Goal: Contribute content: Contribute content

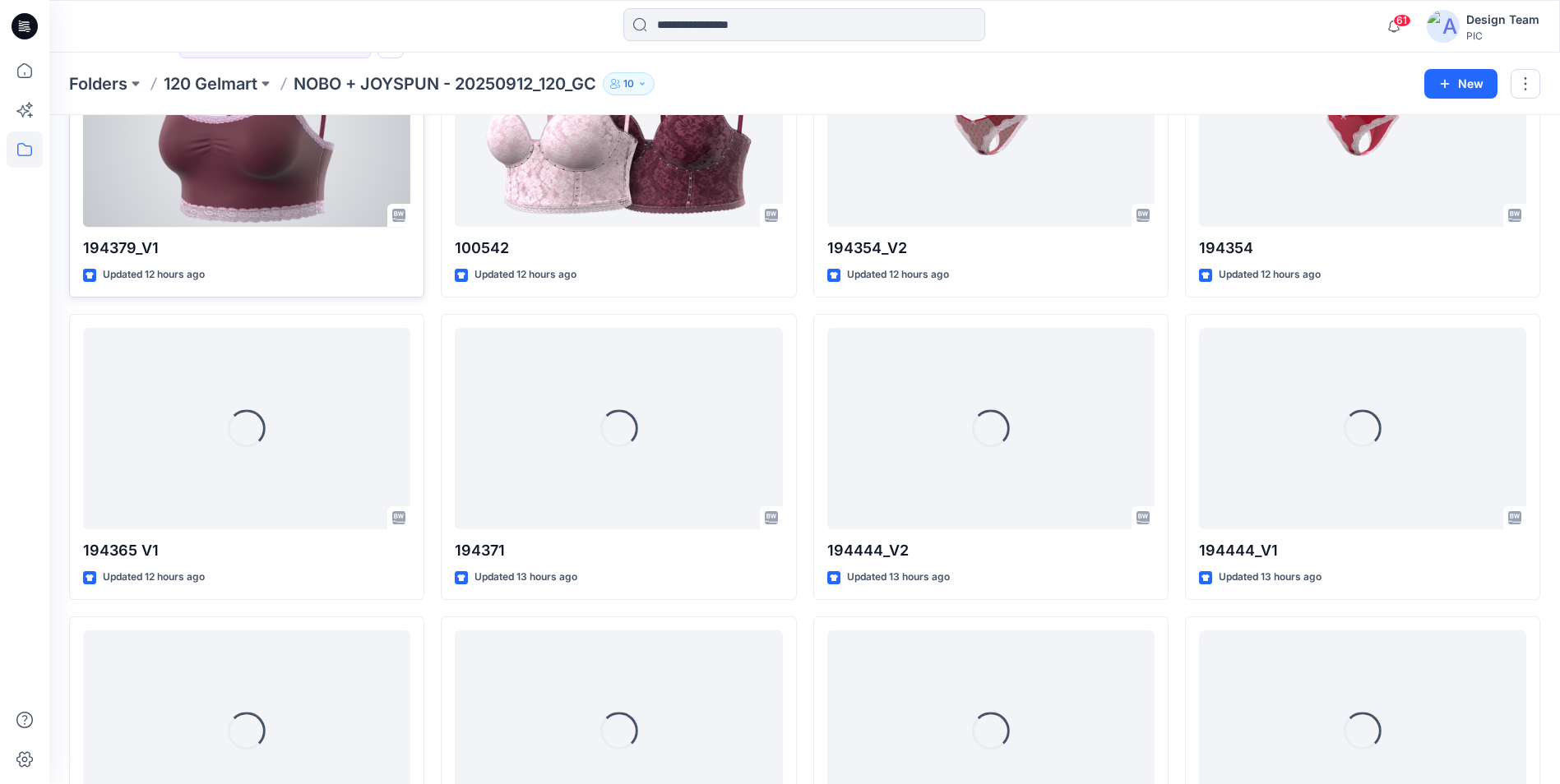
scroll to position [781, 0]
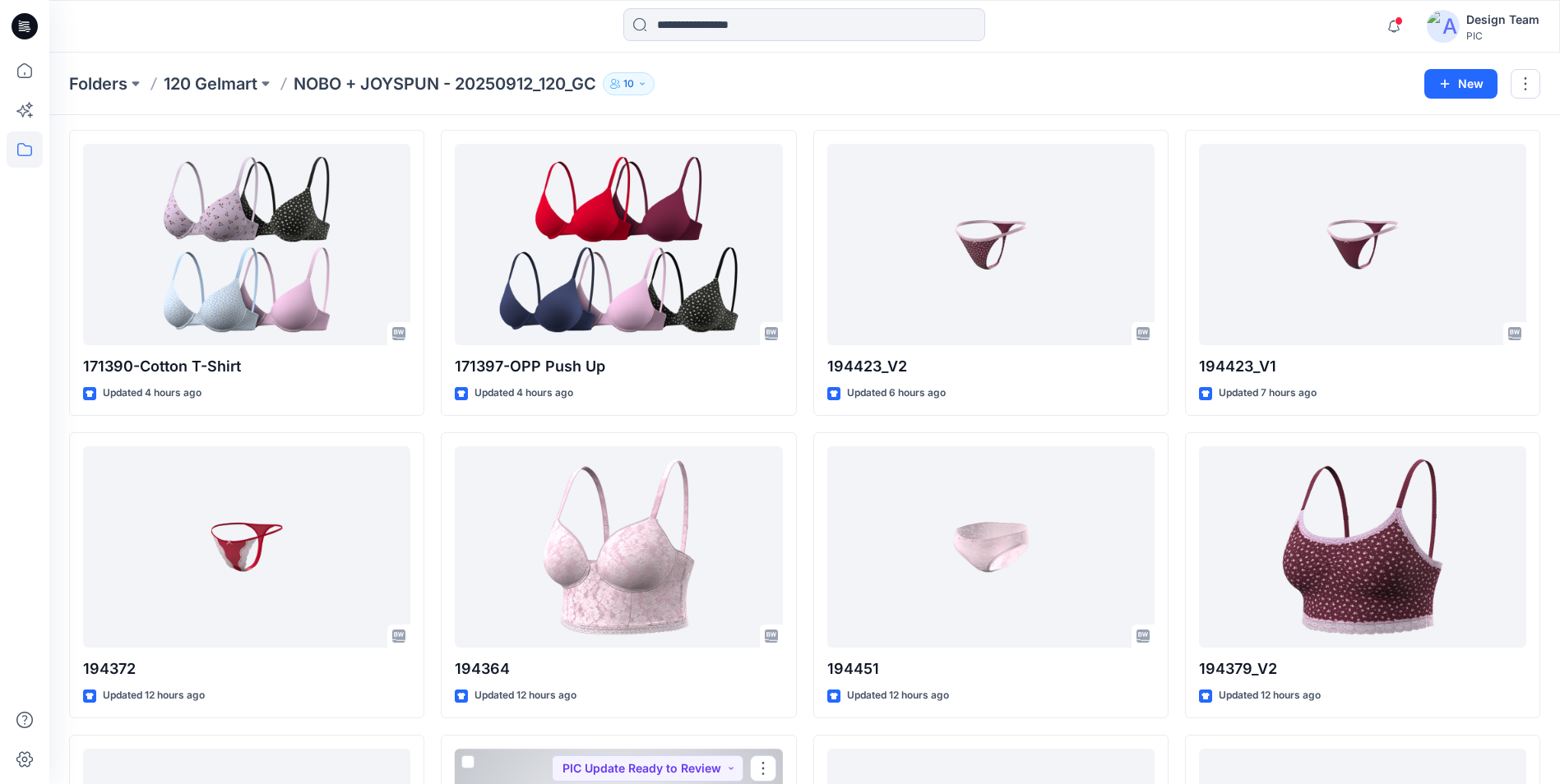
scroll to position [42, 0]
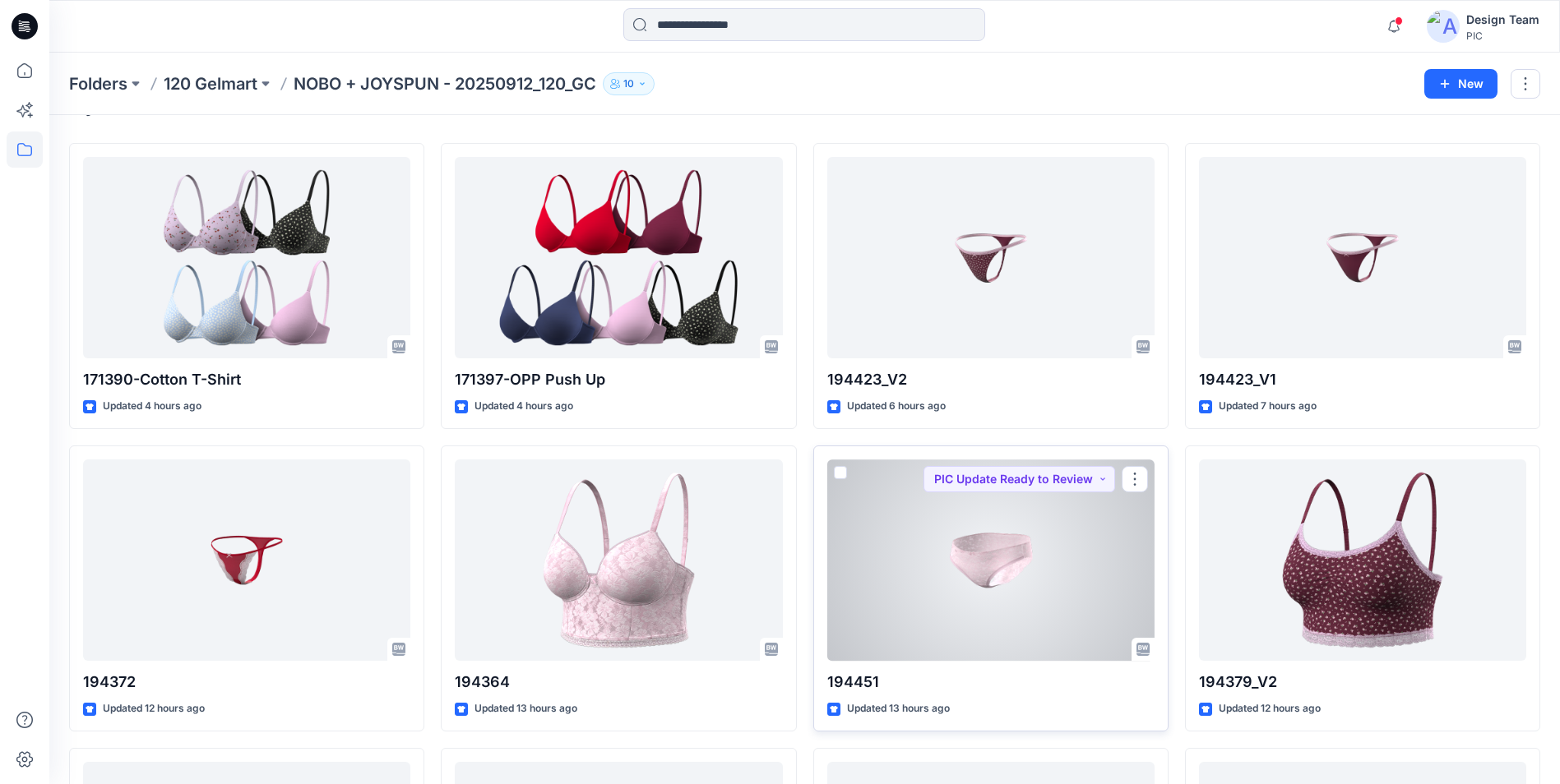
click at [954, 534] on div at bounding box center [991, 560] width 327 height 201
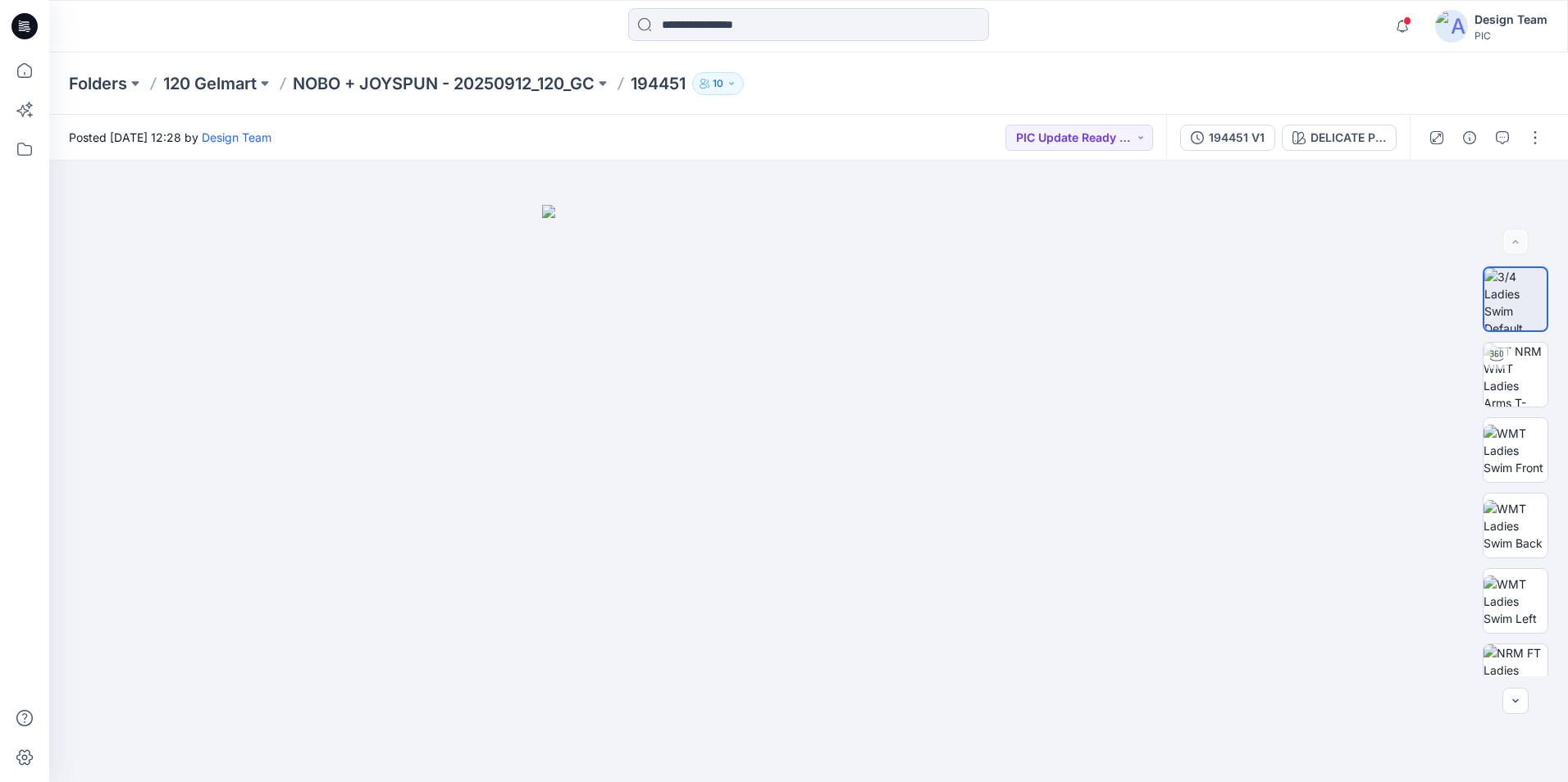
click at [30, 23] on icon at bounding box center [24, 26] width 26 height 26
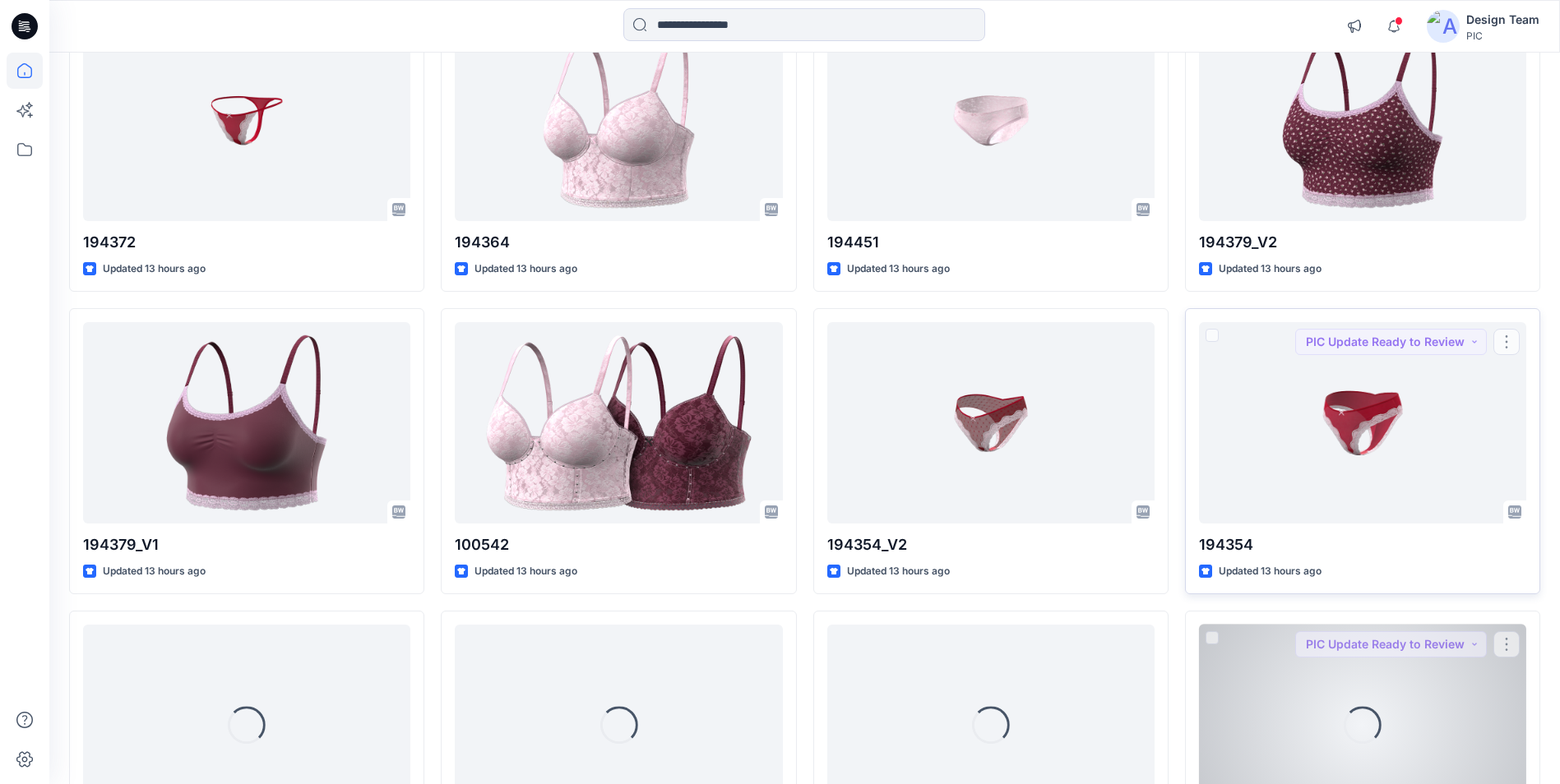
scroll to position [828, 0]
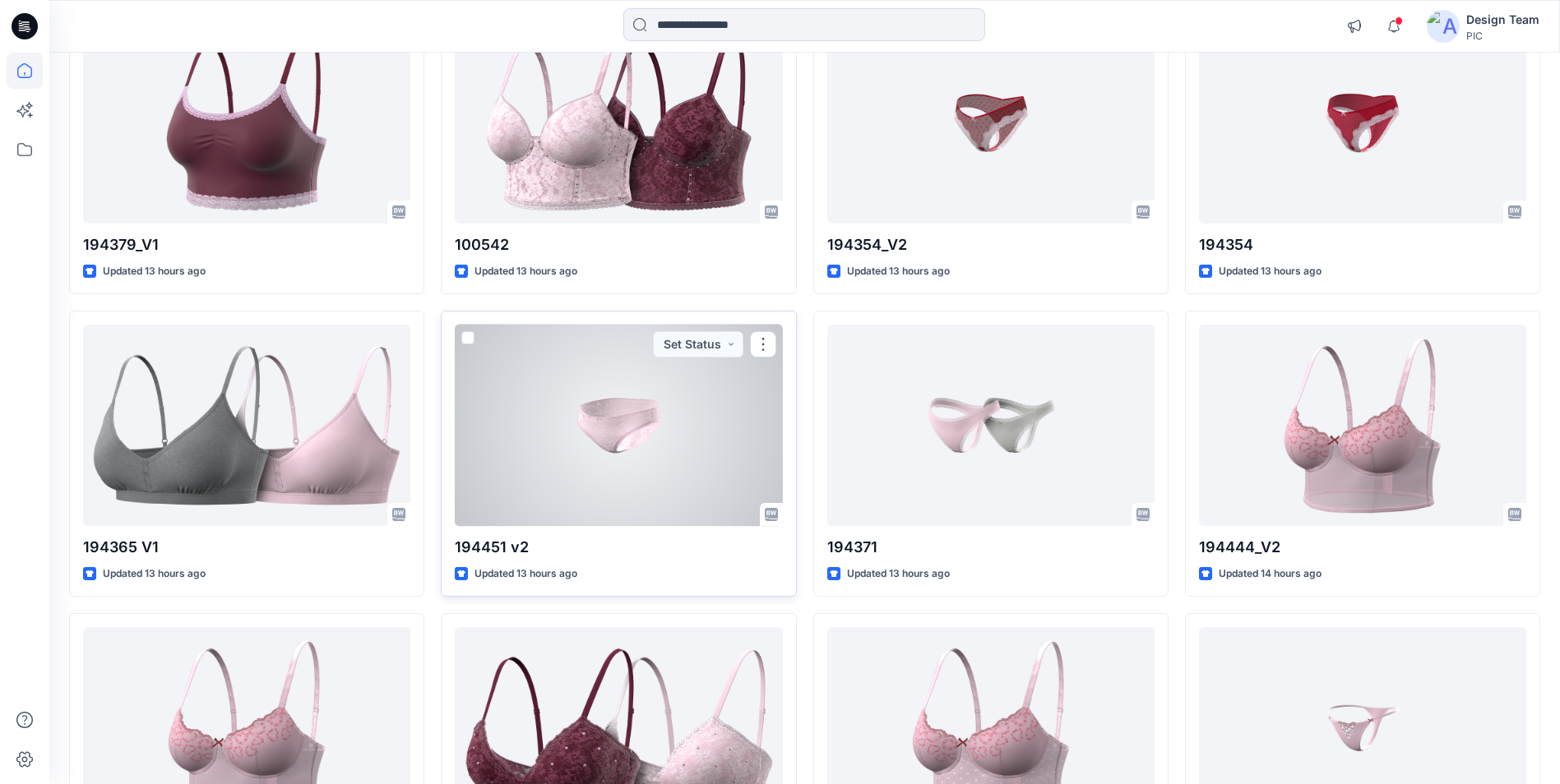
click at [729, 490] on div at bounding box center [618, 425] width 327 height 201
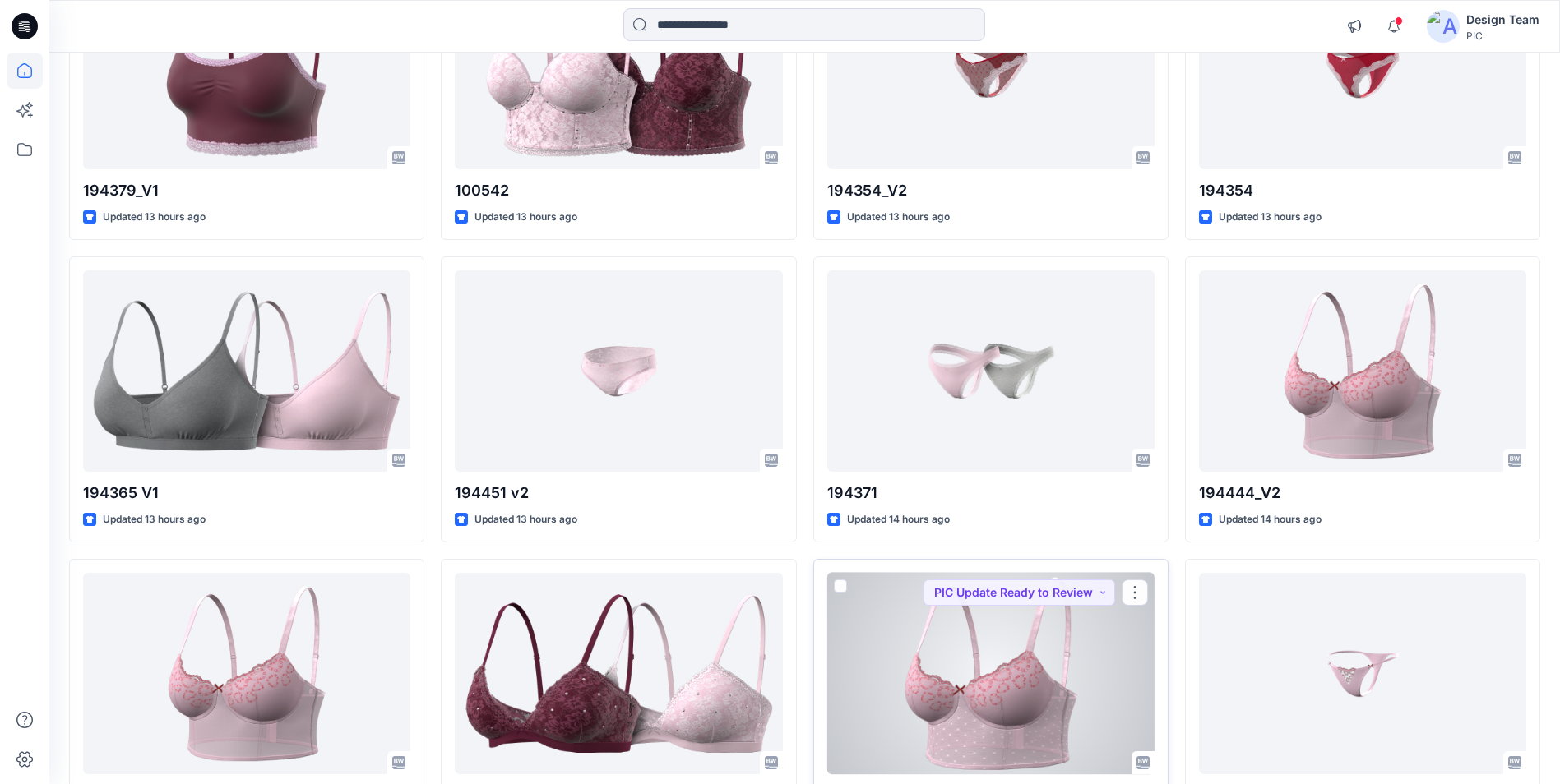
scroll to position [740, 0]
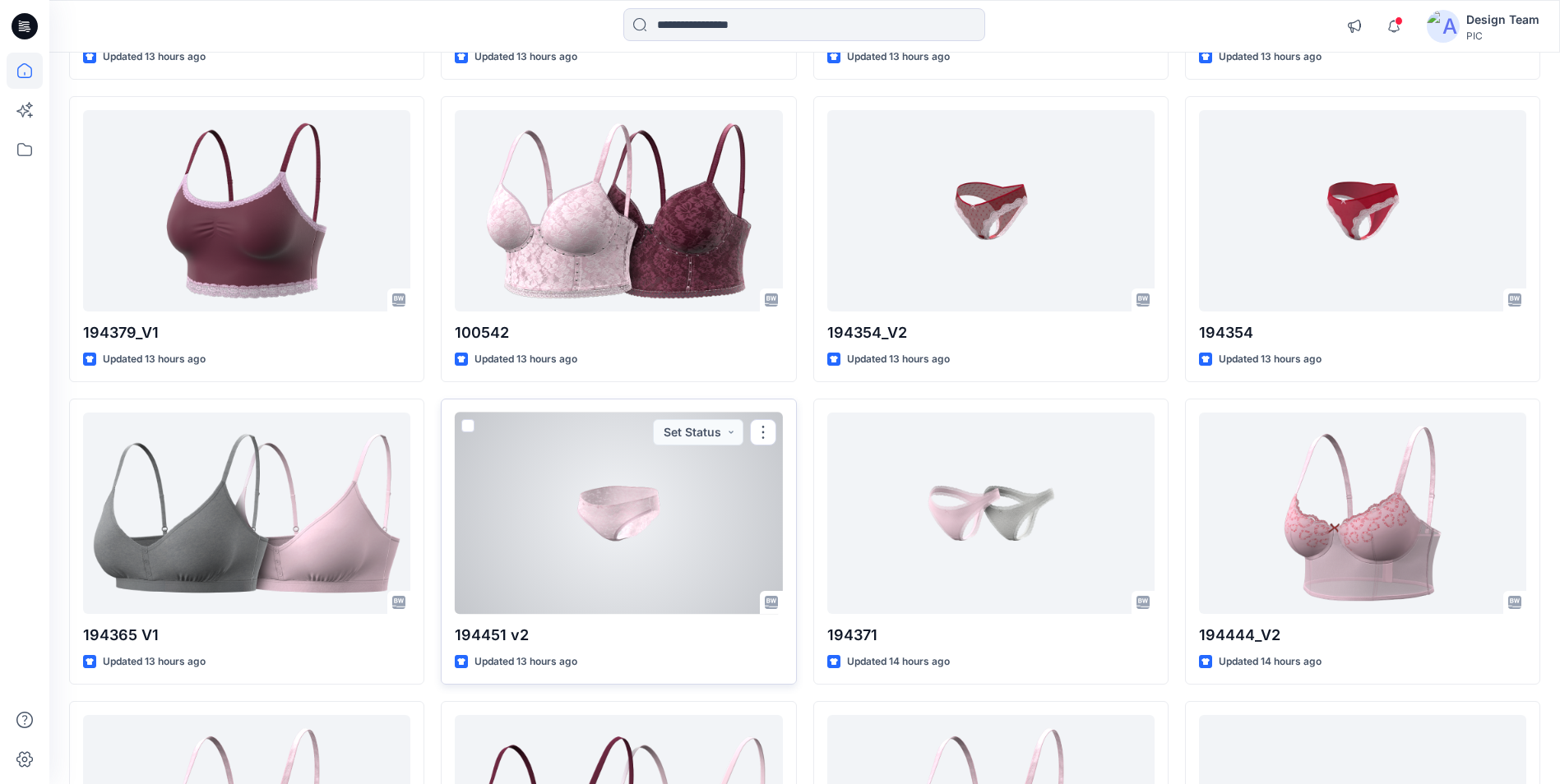
click at [678, 509] on div at bounding box center [618, 513] width 327 height 201
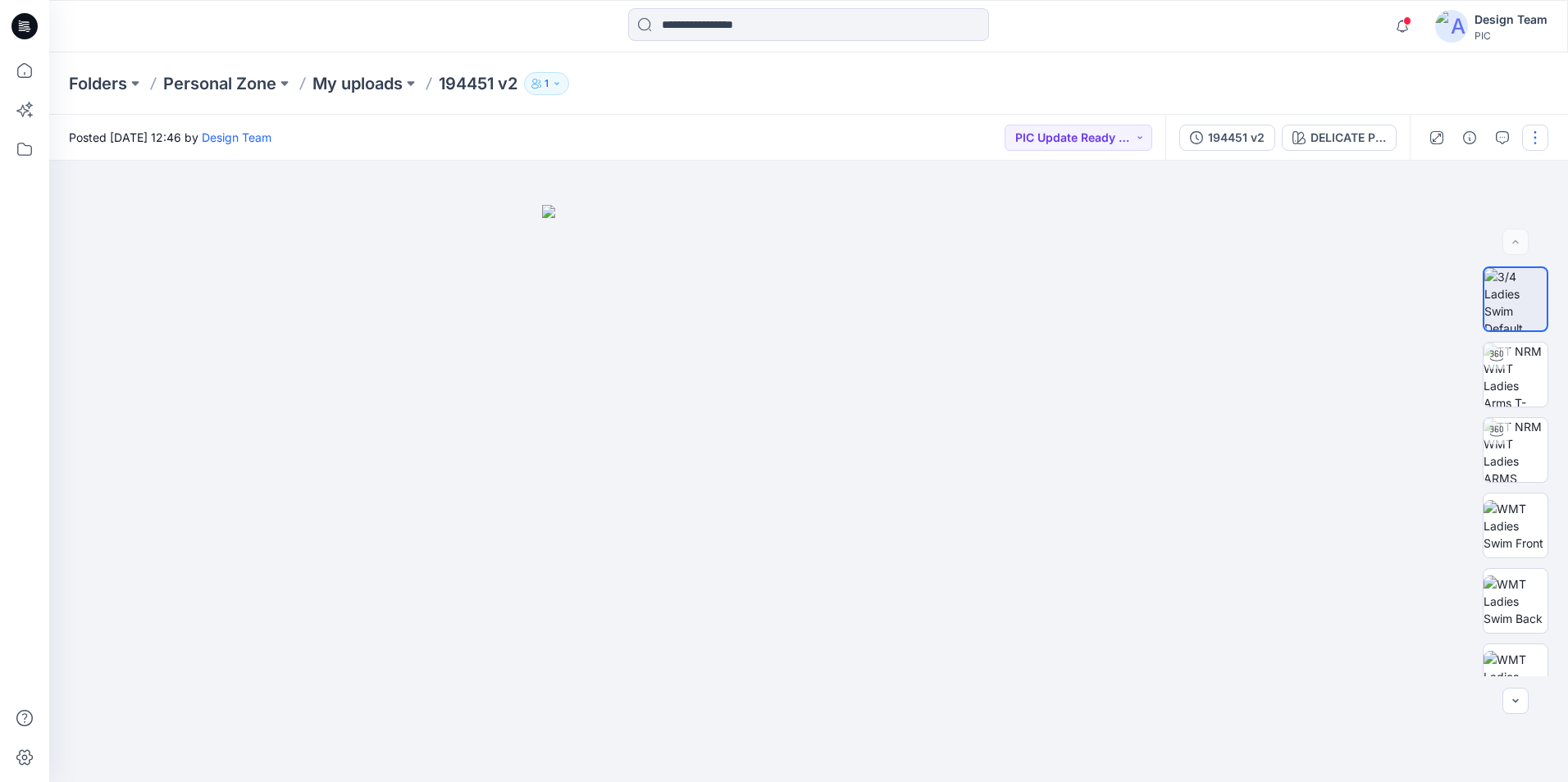
click at [1533, 142] on button "button" at bounding box center [1535, 137] width 26 height 26
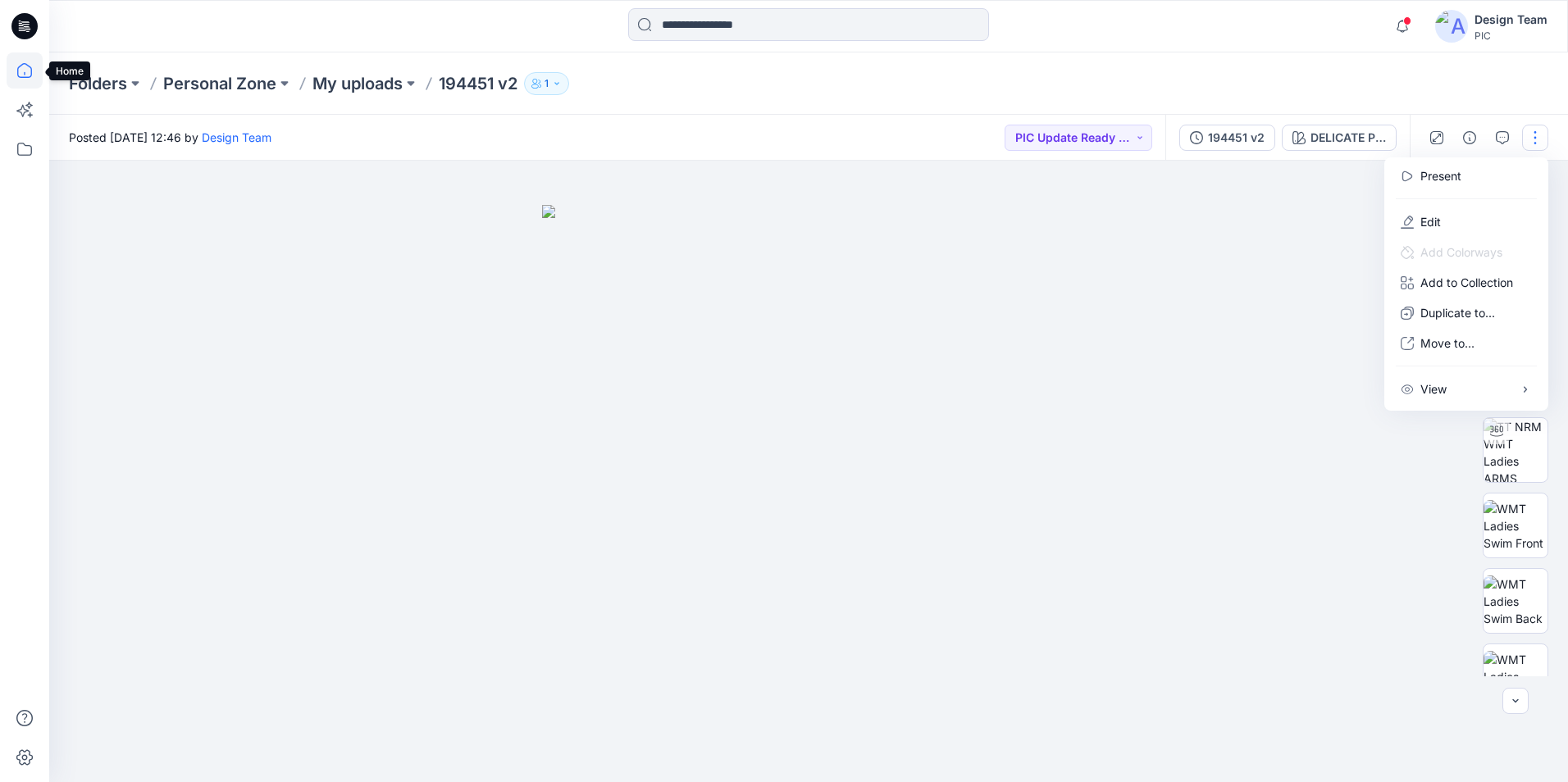
click at [32, 77] on icon at bounding box center [24, 70] width 36 height 36
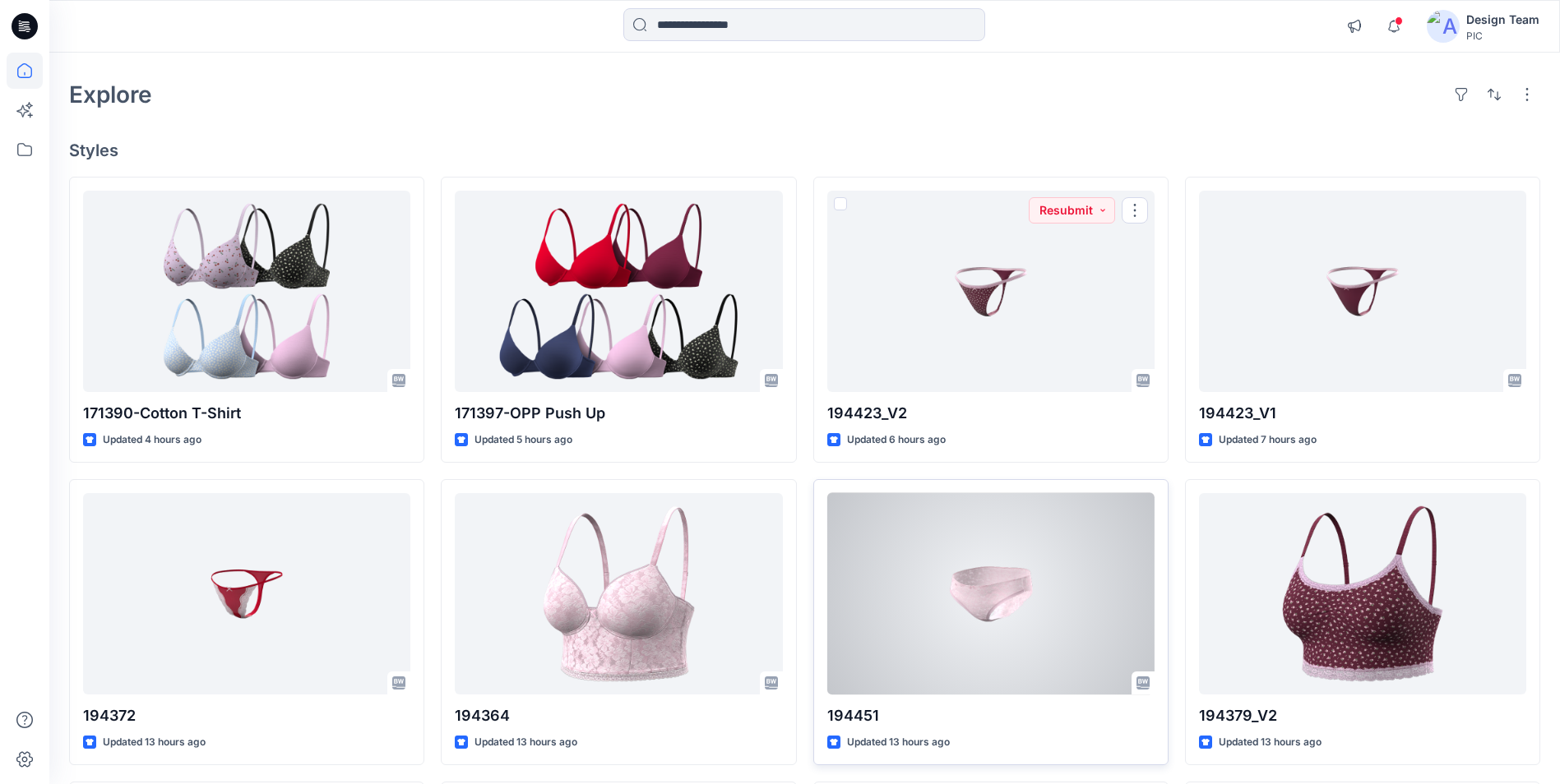
scroll to position [164, 0]
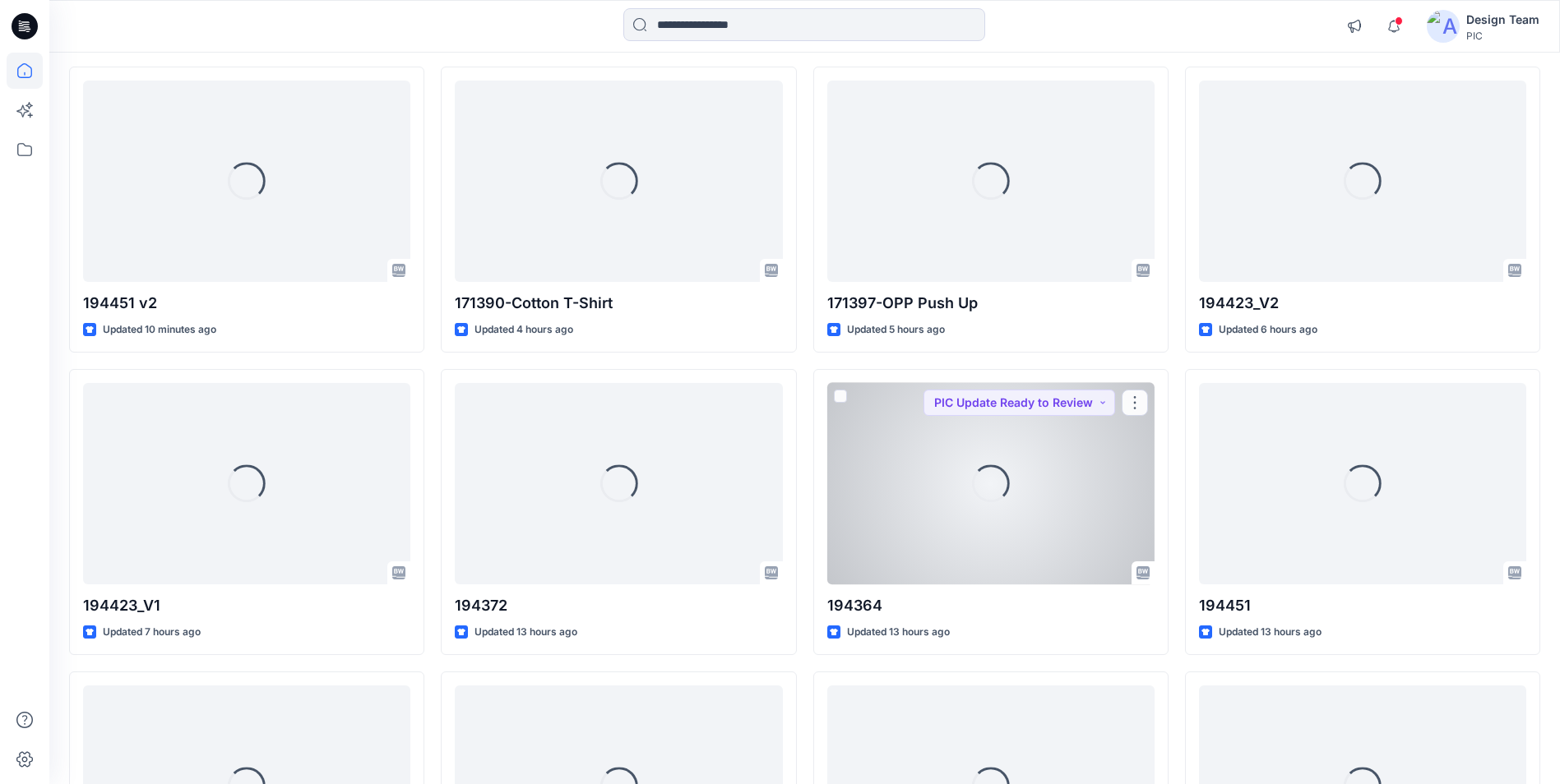
click at [954, 457] on div "Loading..." at bounding box center [991, 483] width 327 height 201
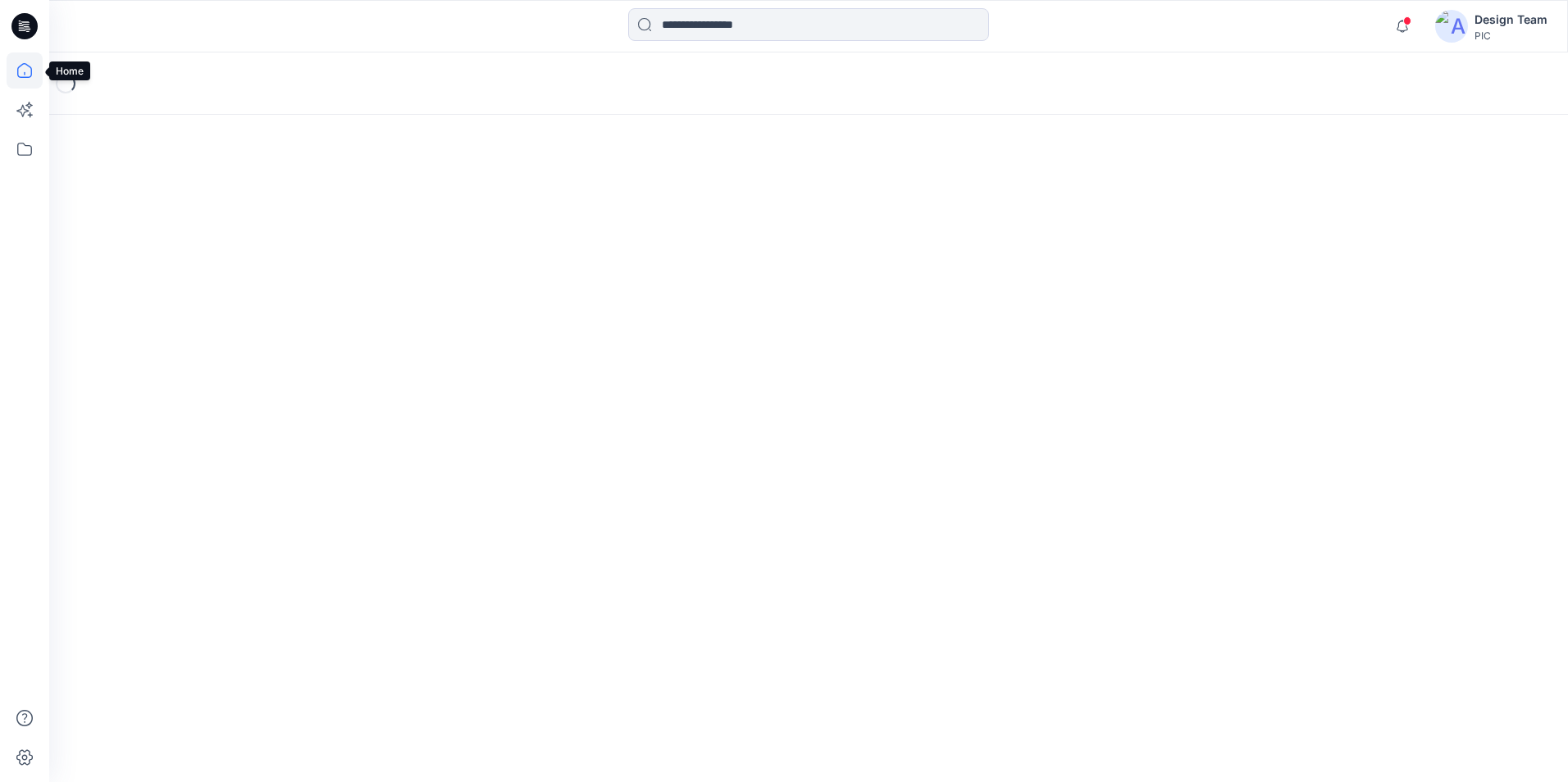
click at [20, 75] on icon at bounding box center [24, 70] width 36 height 36
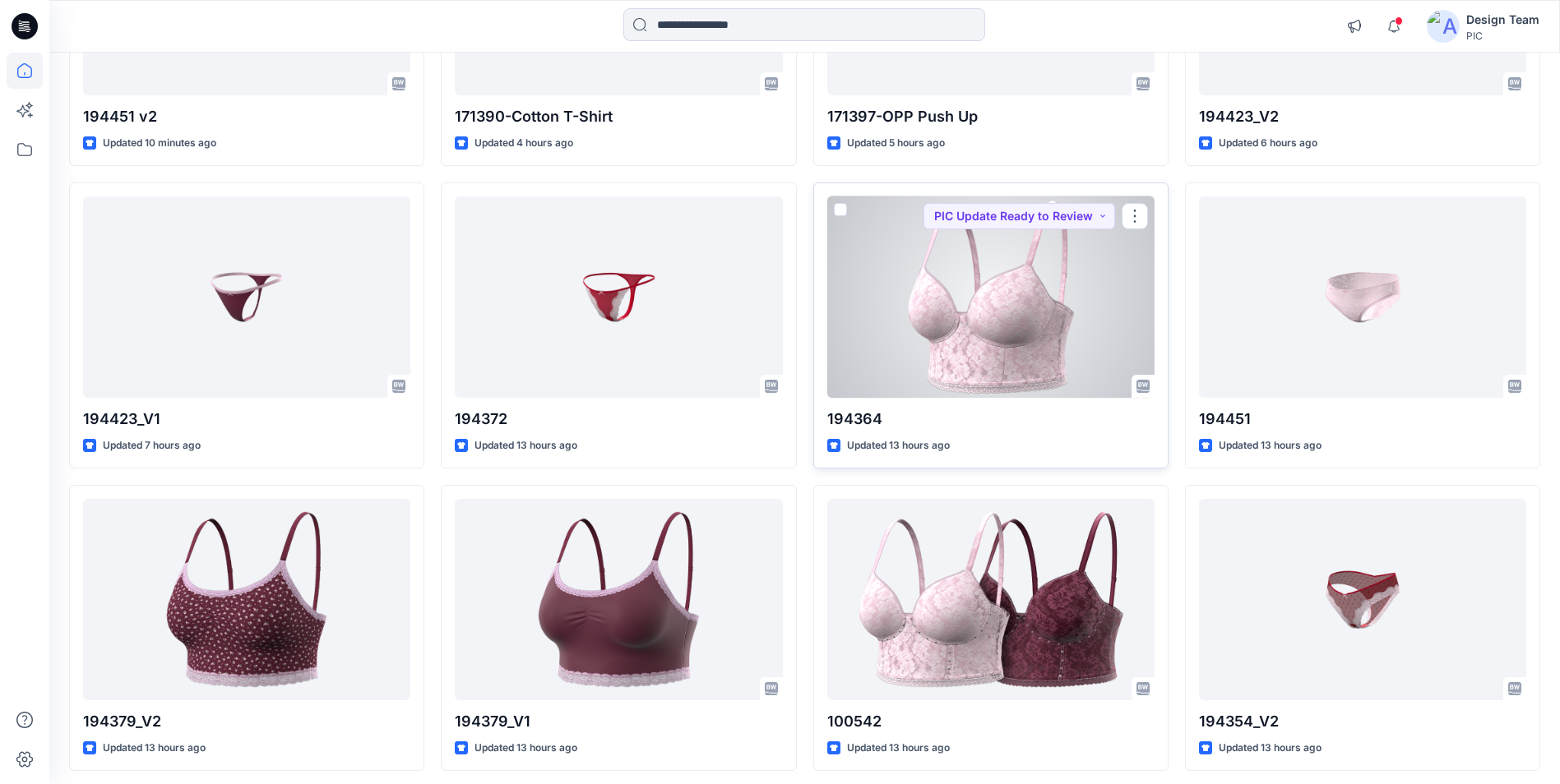
scroll to position [164, 0]
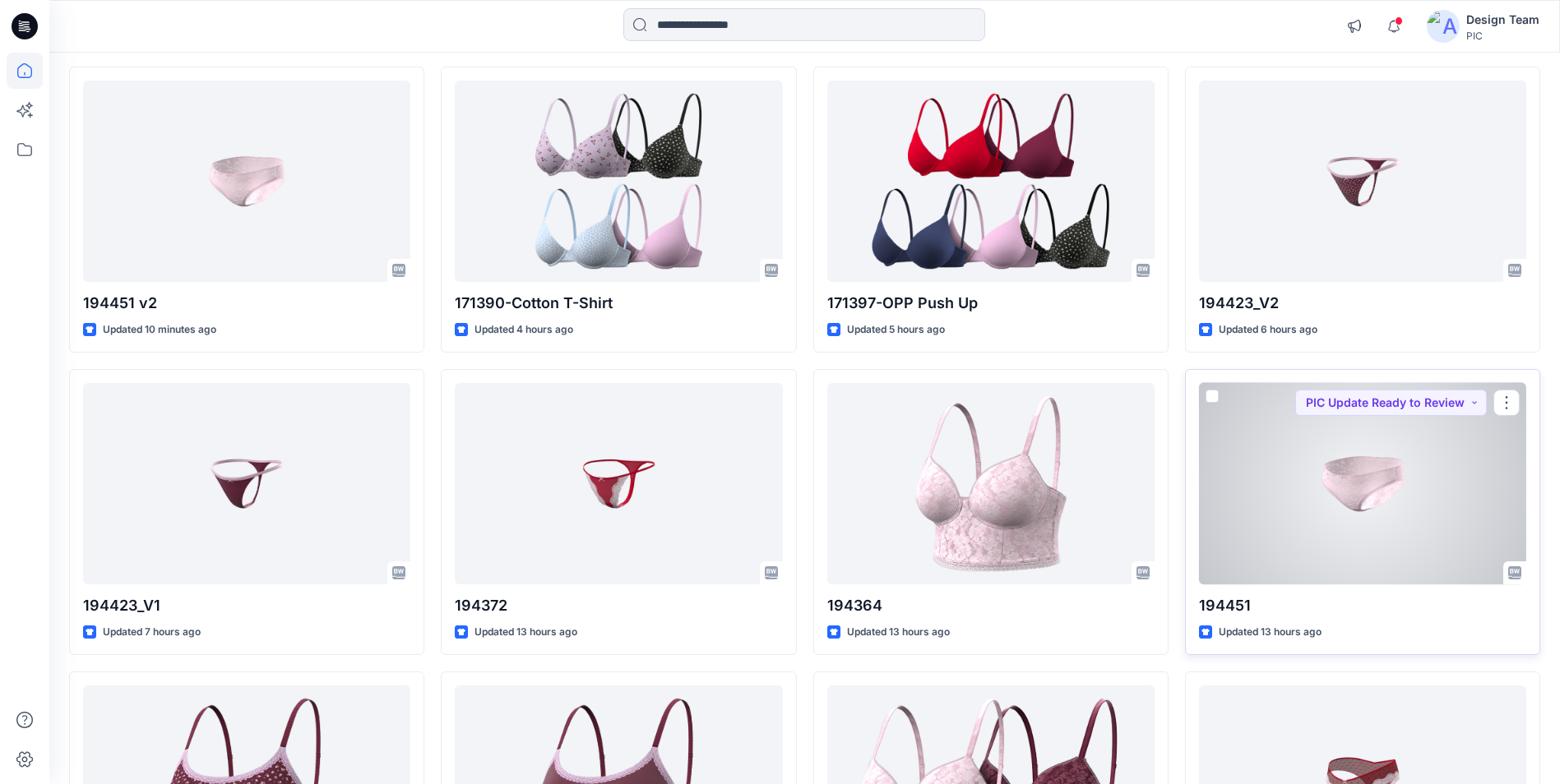
click at [1278, 481] on div at bounding box center [1362, 483] width 327 height 201
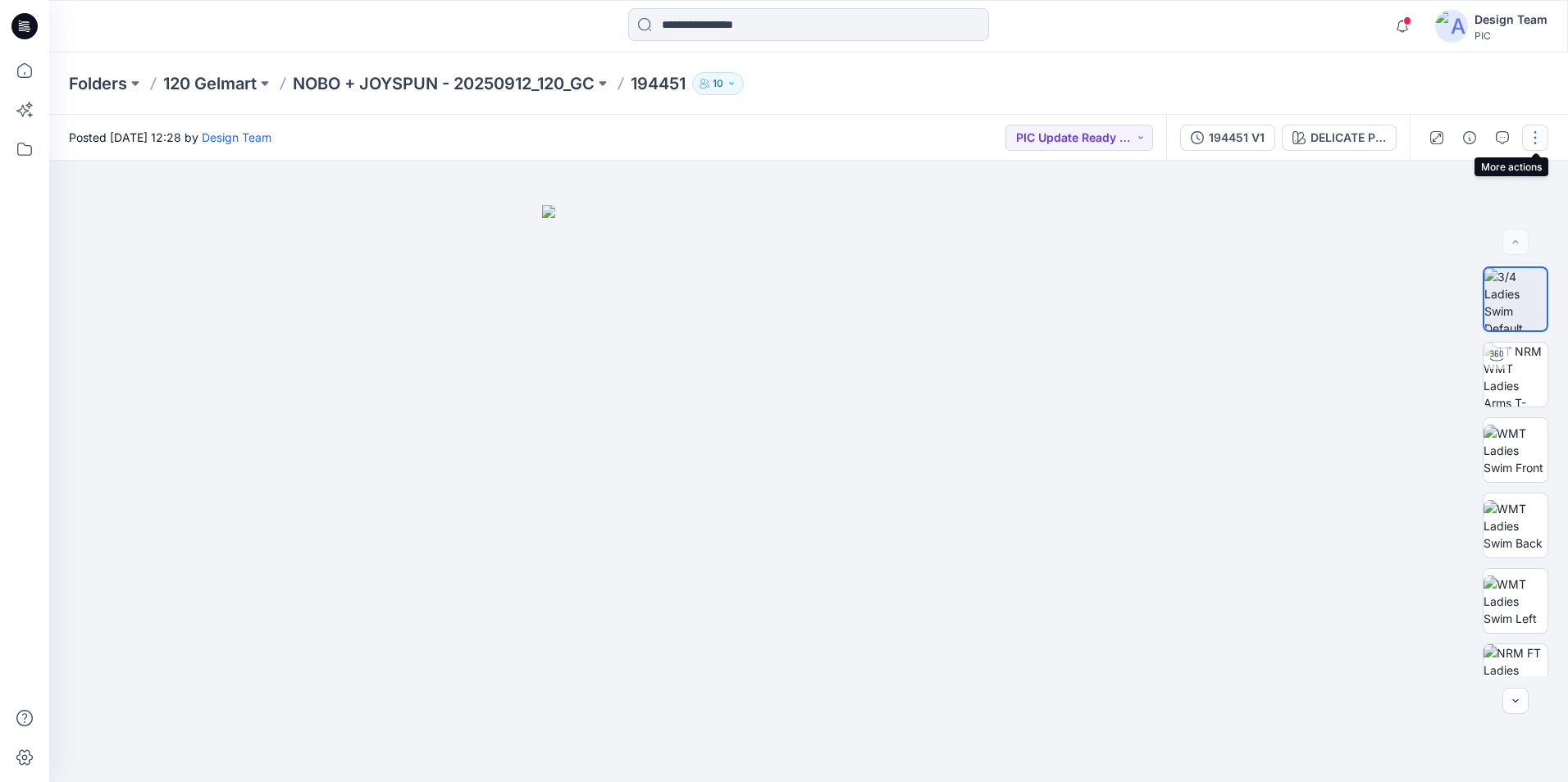
click at [1539, 136] on button "button" at bounding box center [1535, 137] width 26 height 26
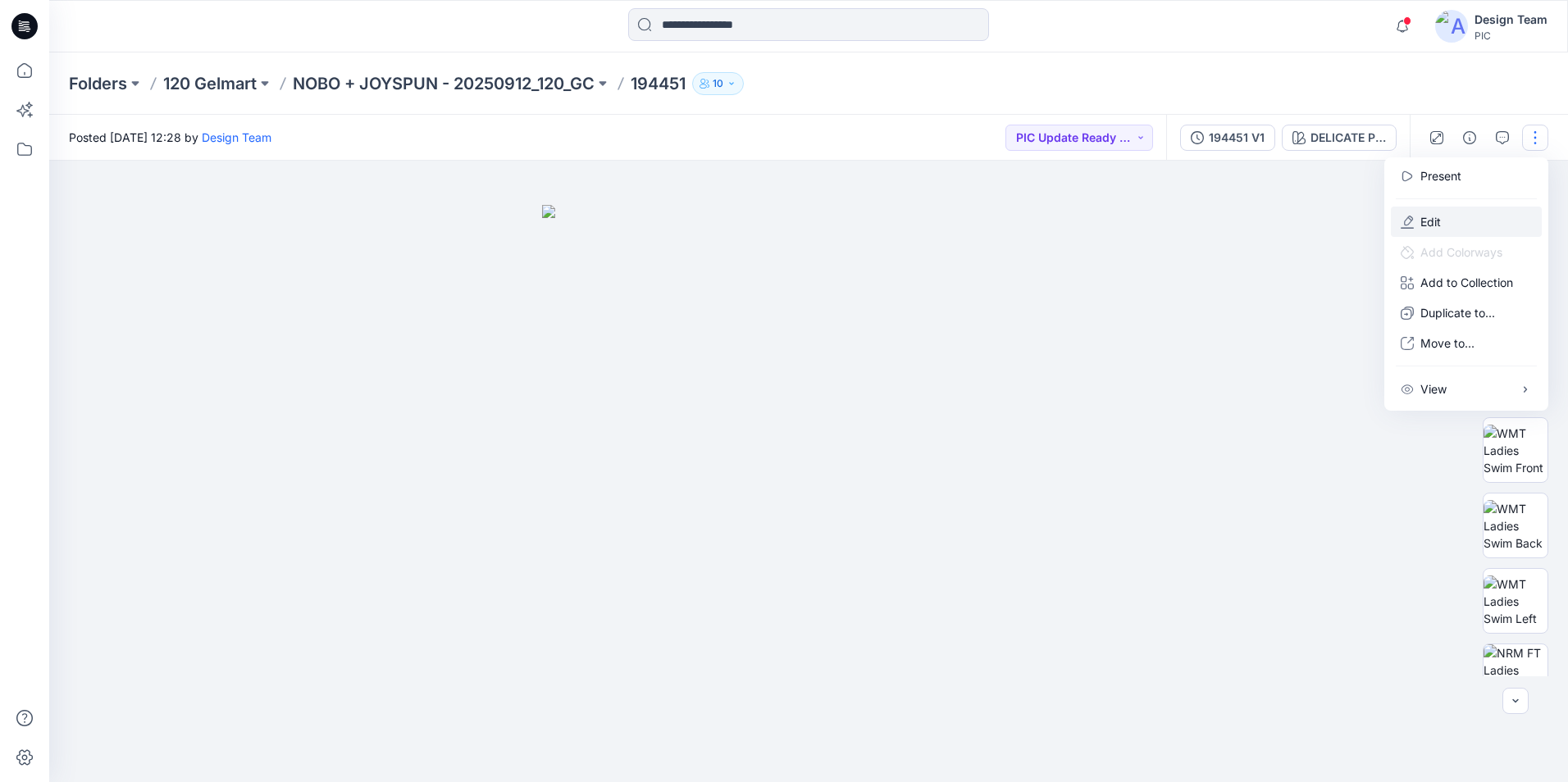
click at [1457, 226] on button "Edit" at bounding box center [1466, 222] width 150 height 31
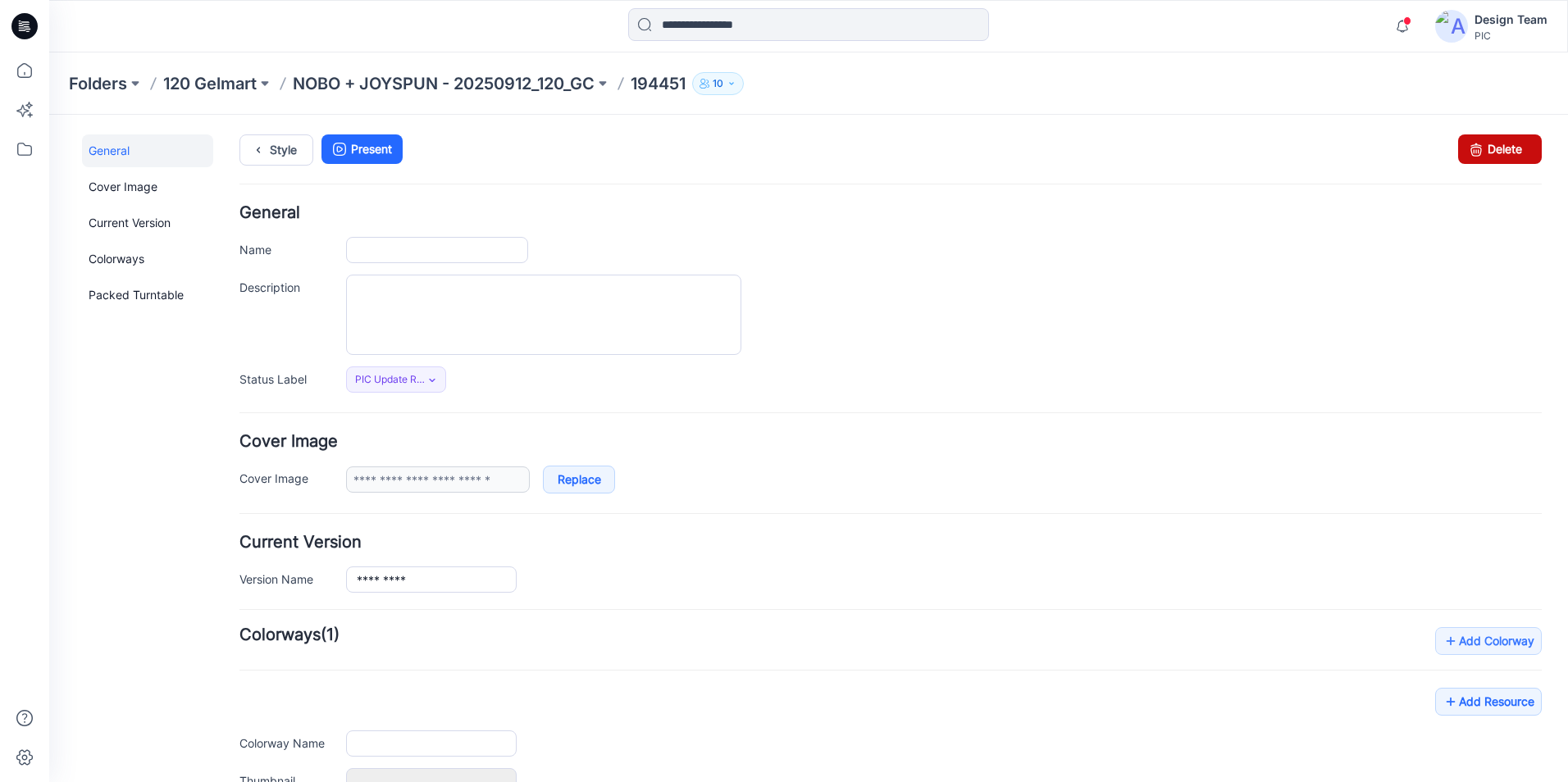
type input "******"
type input "**********"
drag, startPoint x: 1493, startPoint y: 153, endPoint x: 915, endPoint y: 189, distance: 579.1
click at [1493, 153] on link "Delete" at bounding box center [1500, 149] width 84 height 30
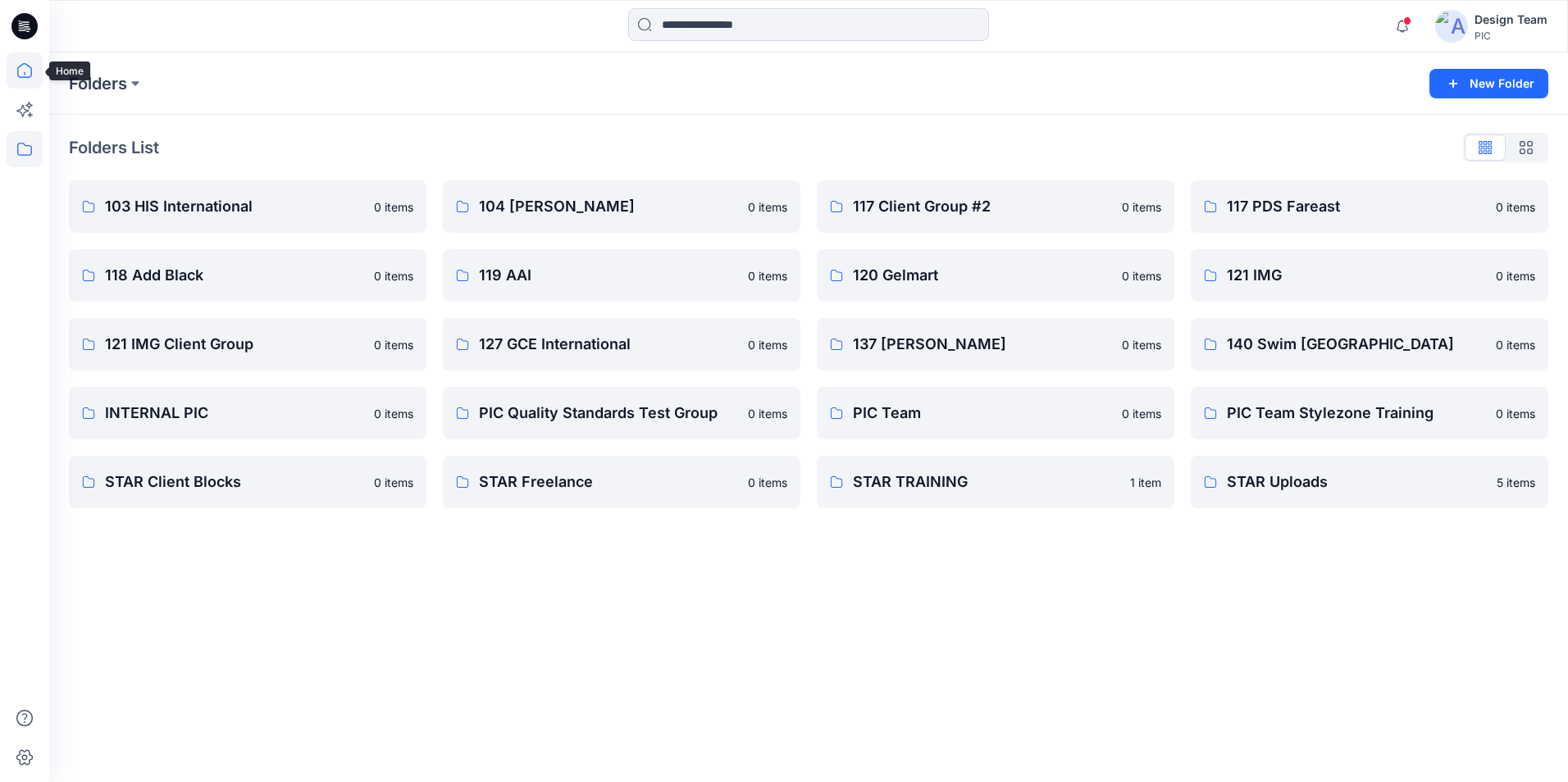
click at [35, 69] on icon at bounding box center [24, 70] width 36 height 36
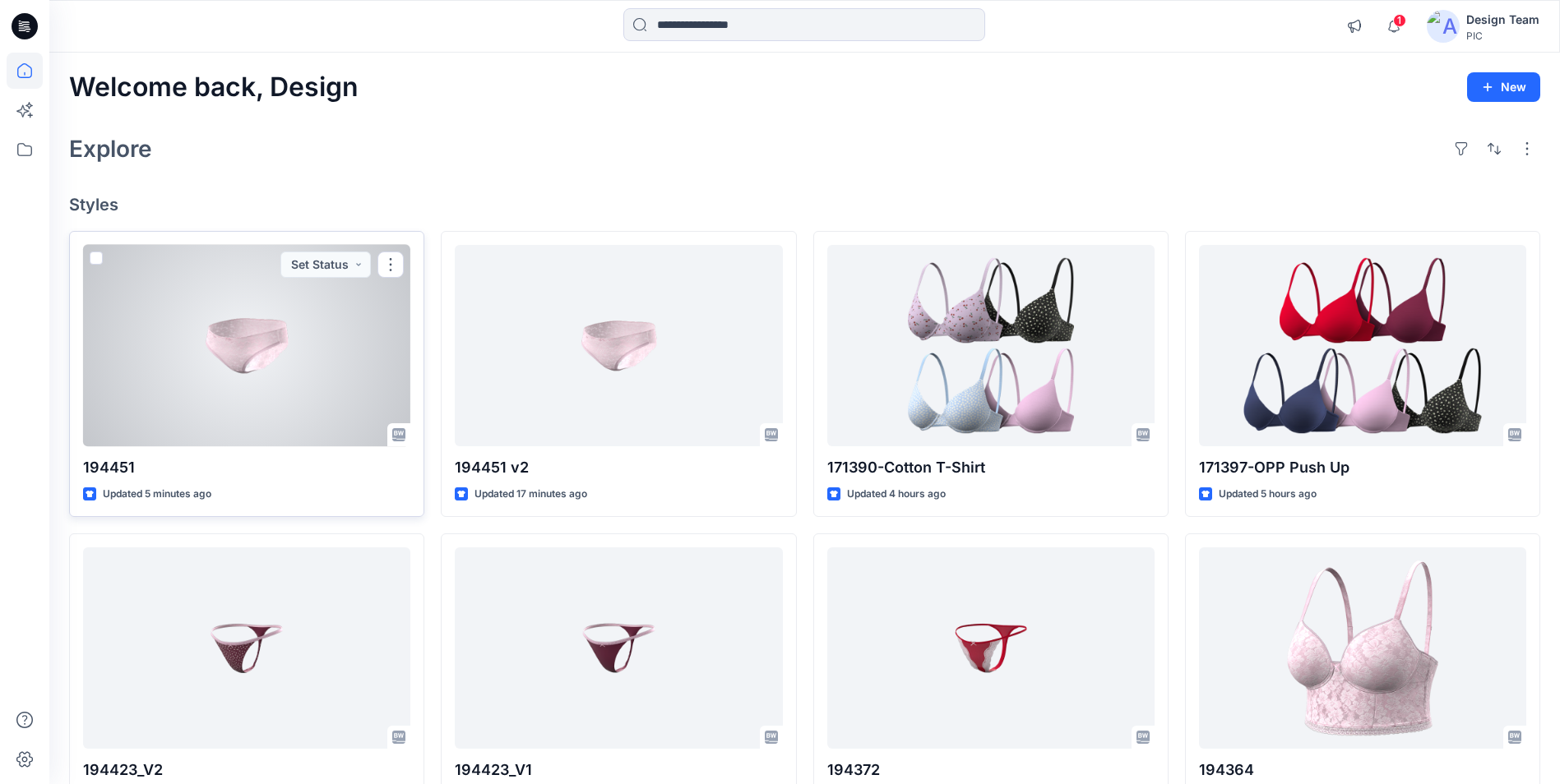
click at [265, 375] on div at bounding box center [247, 345] width 327 height 201
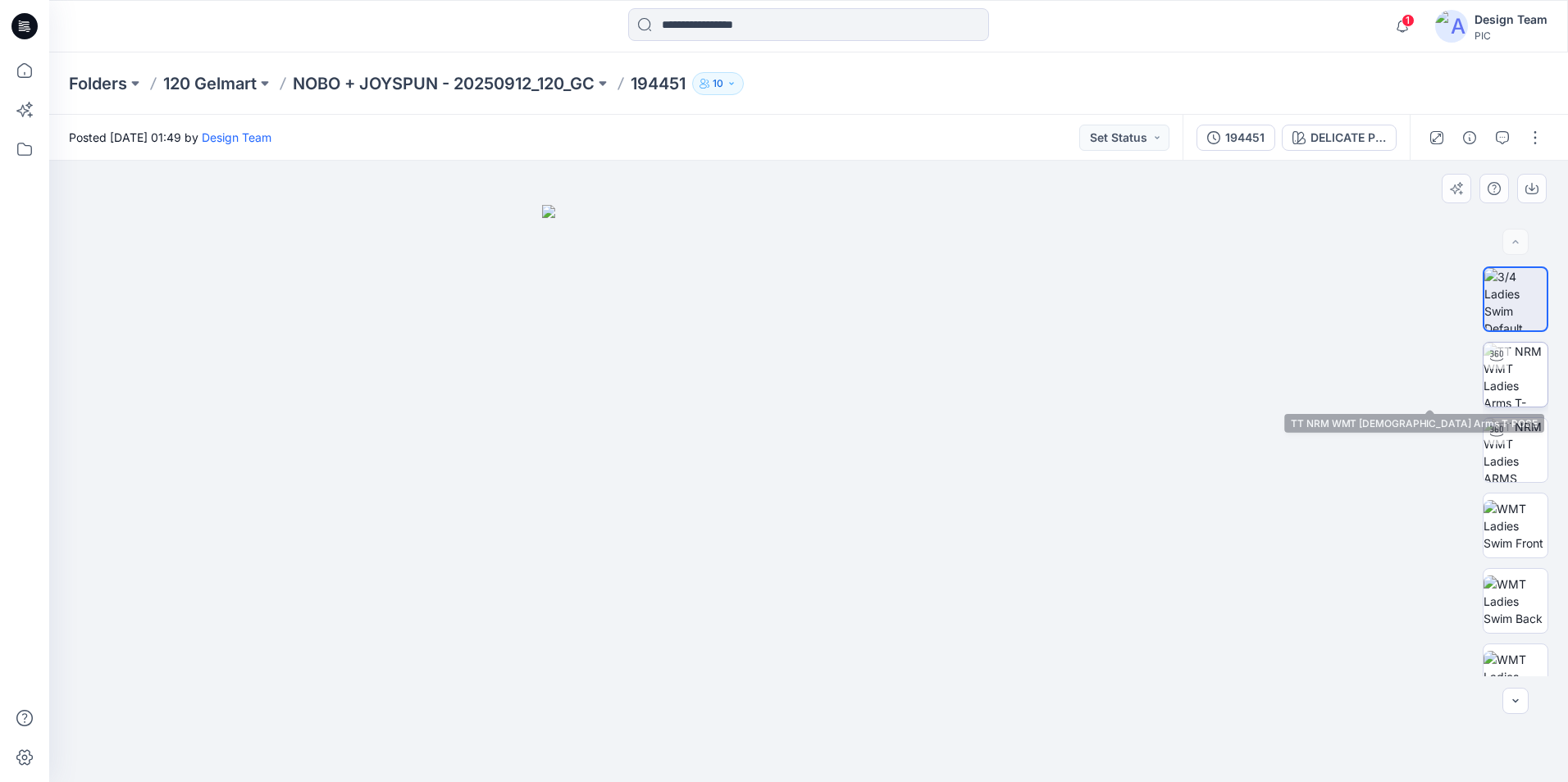
click at [1507, 386] on img at bounding box center [1516, 374] width 64 height 64
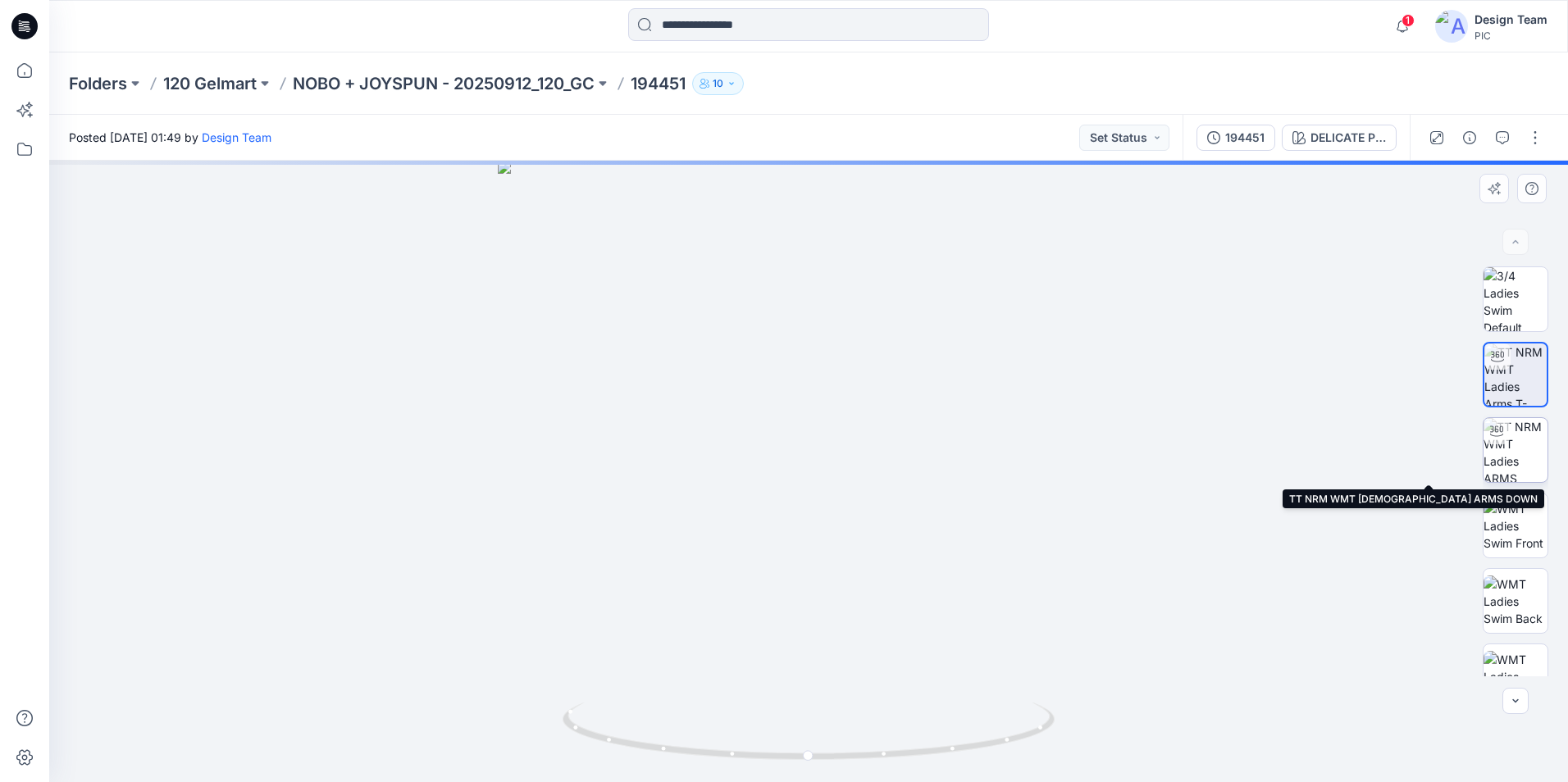
click at [1516, 464] on img at bounding box center [1516, 450] width 64 height 64
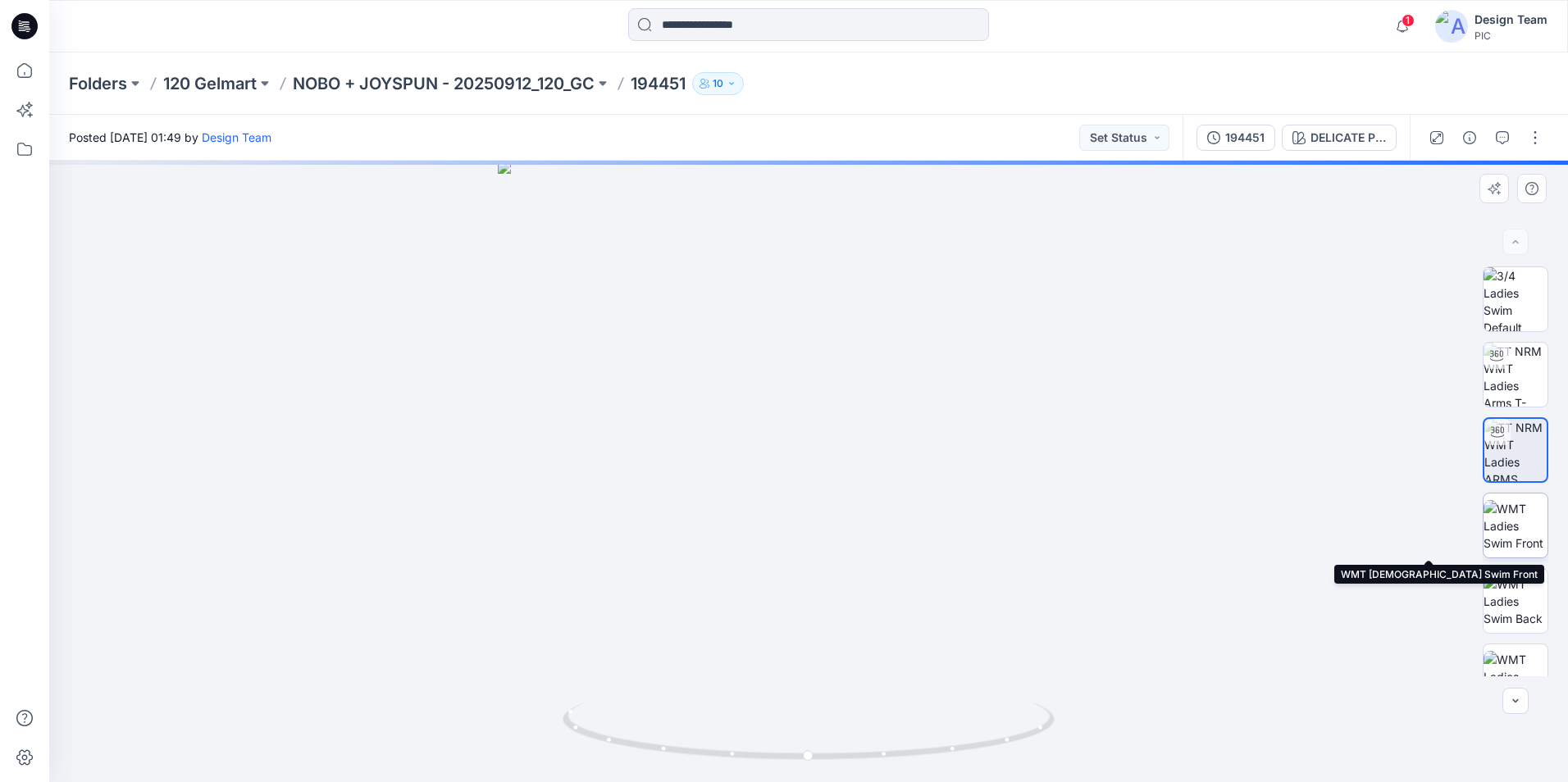
click at [1514, 522] on img at bounding box center [1516, 525] width 64 height 51
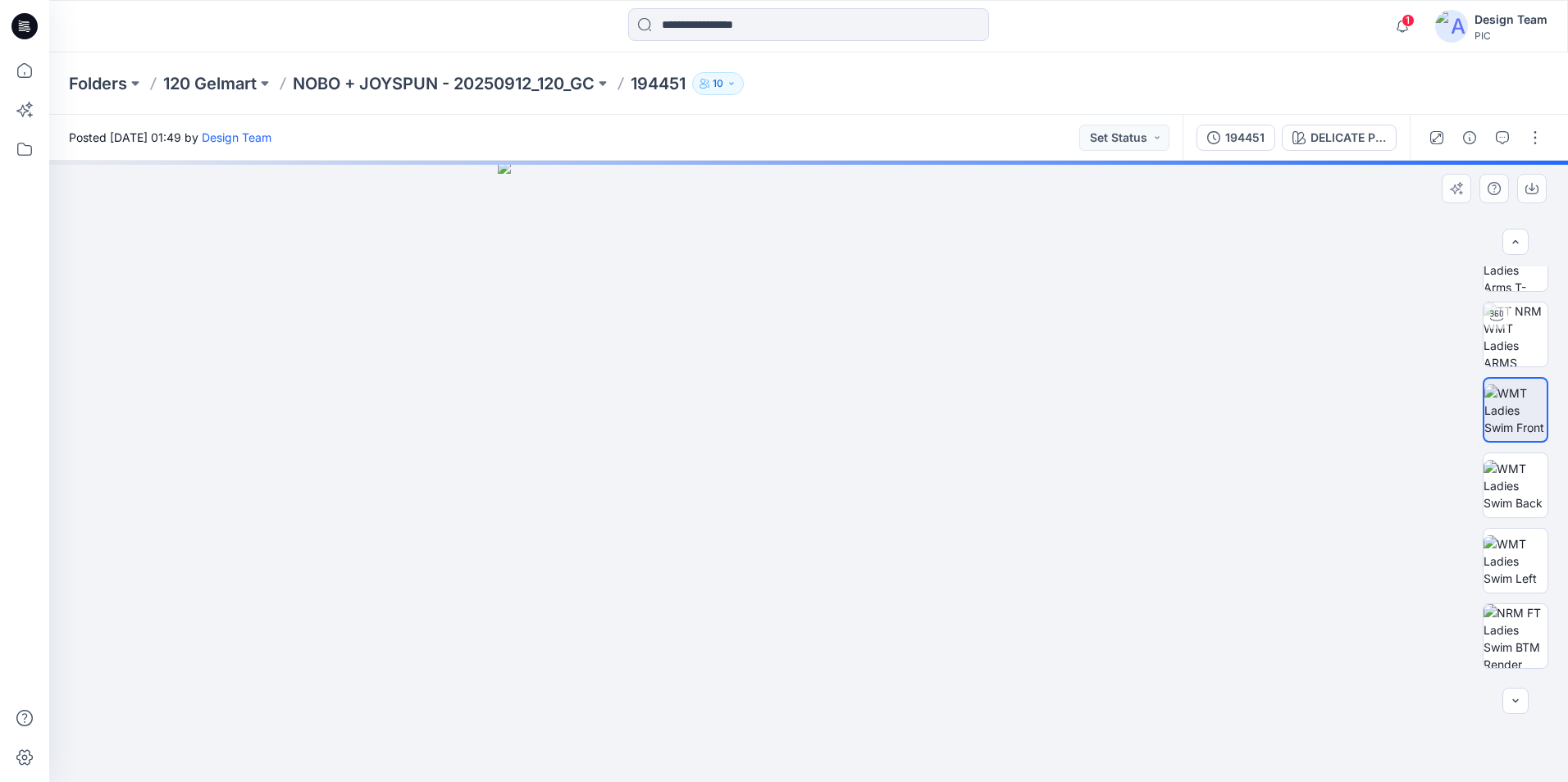
scroll to position [246, 0]
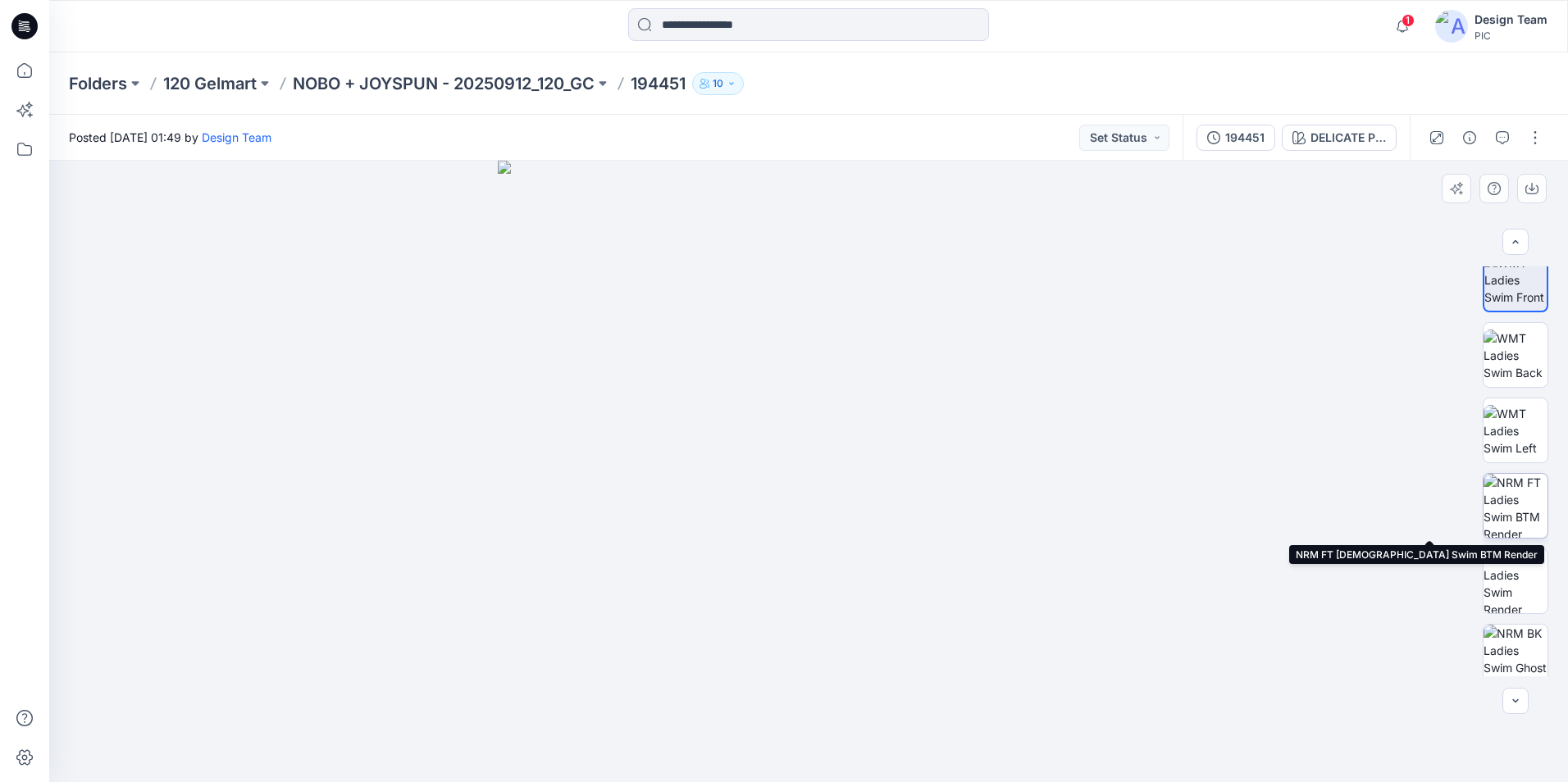
click at [1514, 505] on img at bounding box center [1516, 505] width 64 height 64
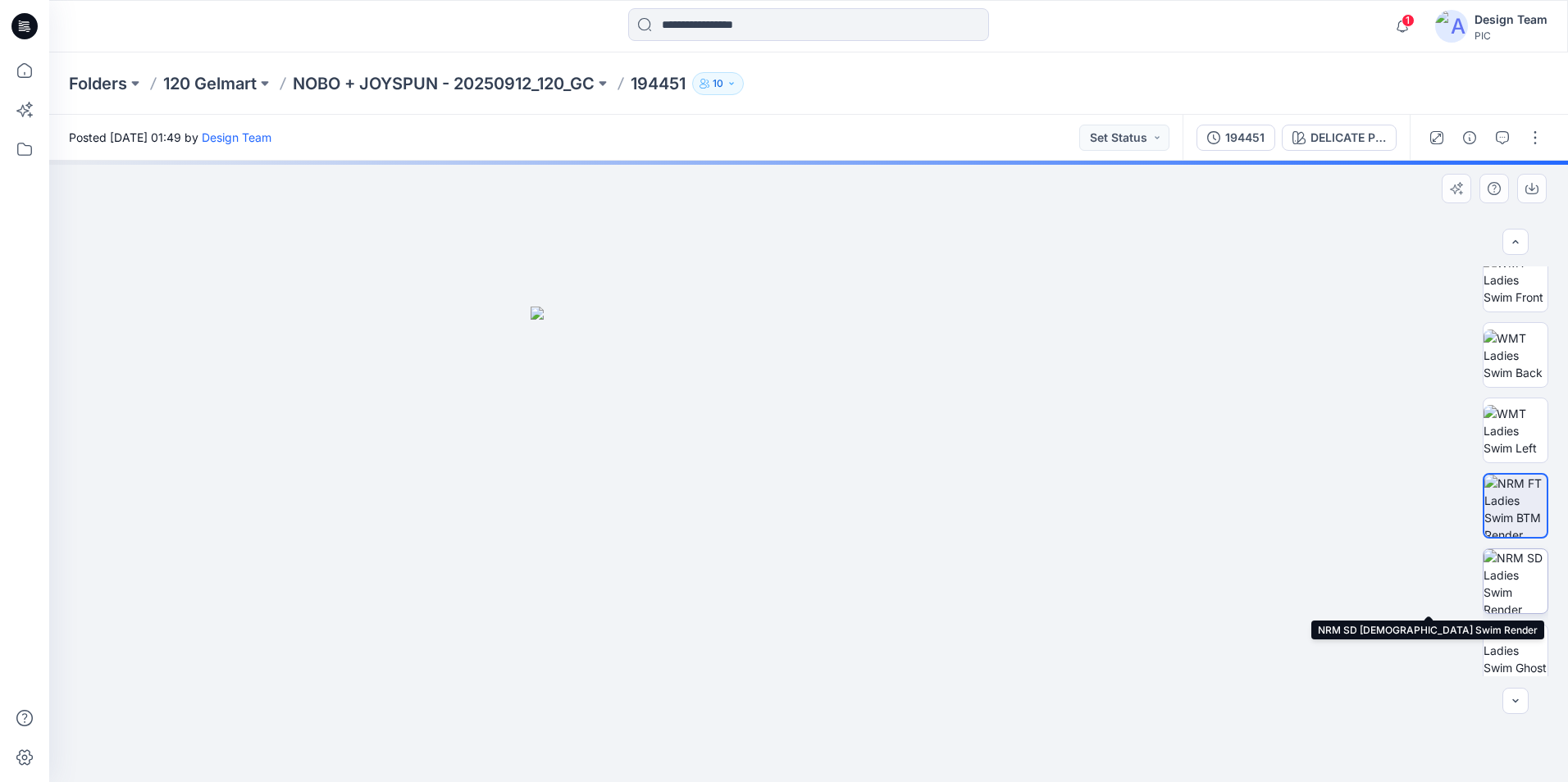
click at [1521, 577] on img at bounding box center [1516, 581] width 64 height 64
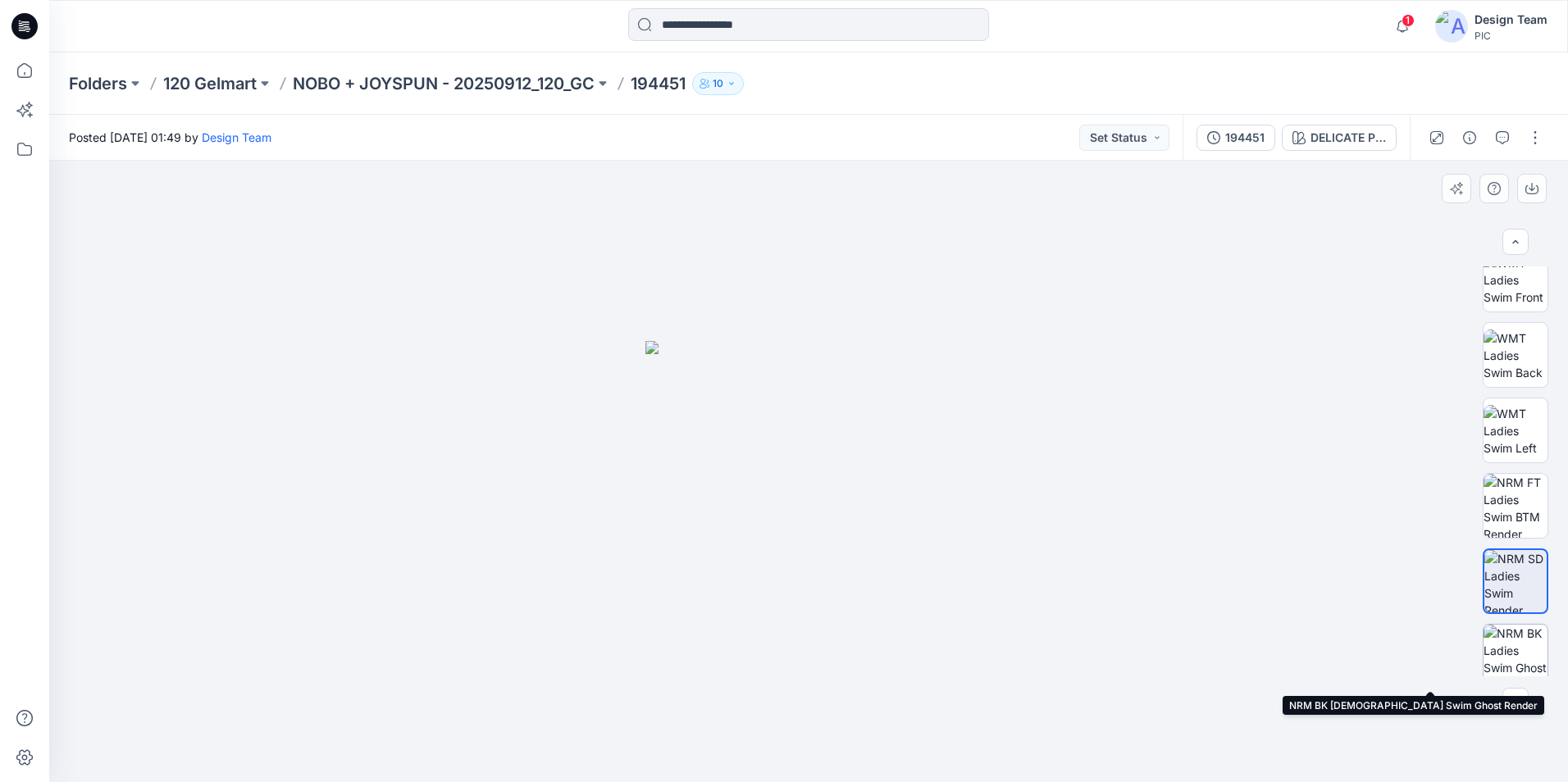
click at [1513, 653] on img at bounding box center [1516, 657] width 64 height 64
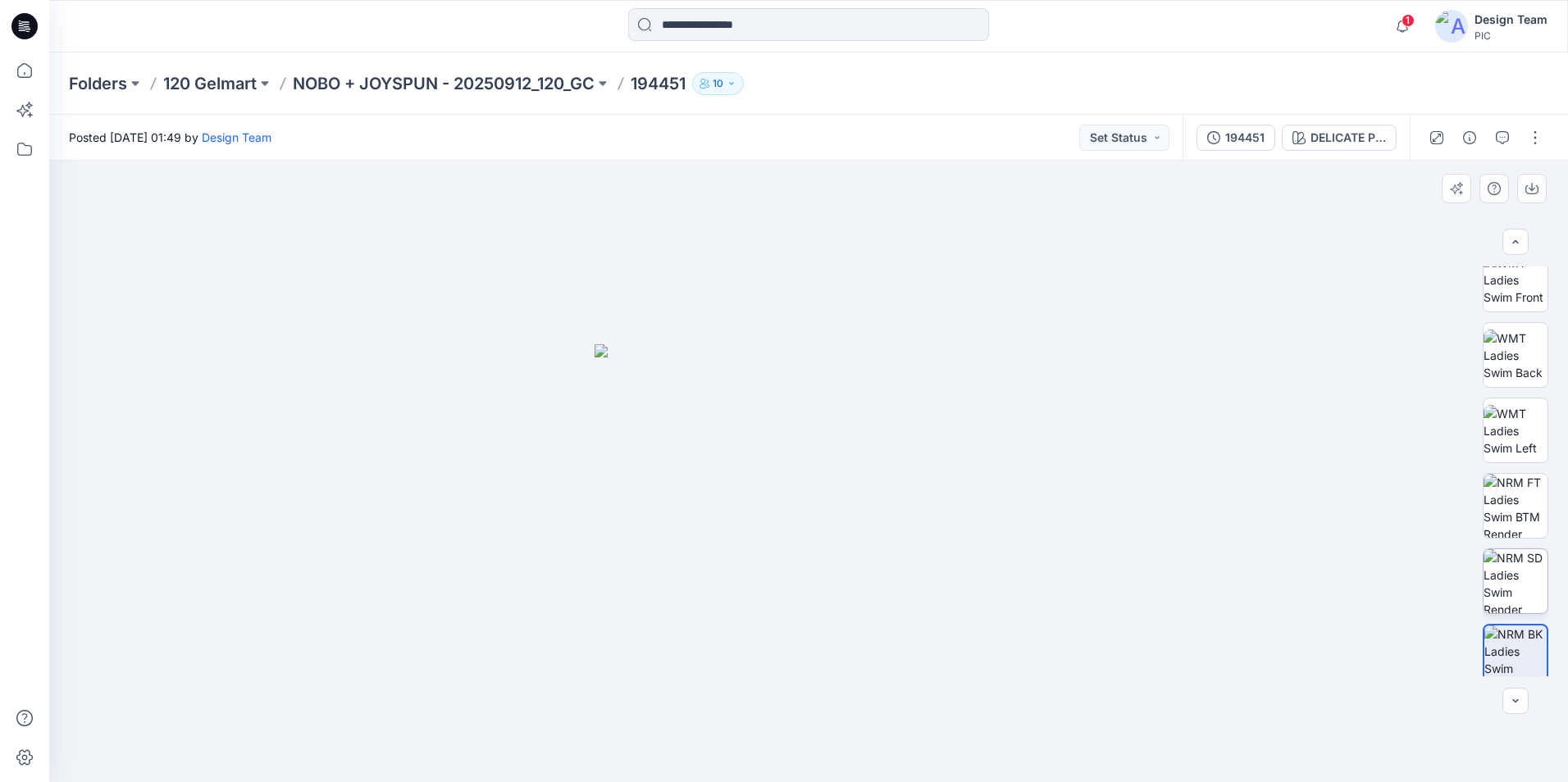
click at [1507, 590] on img at bounding box center [1516, 581] width 64 height 64
click at [1525, 497] on img at bounding box center [1516, 505] width 64 height 64
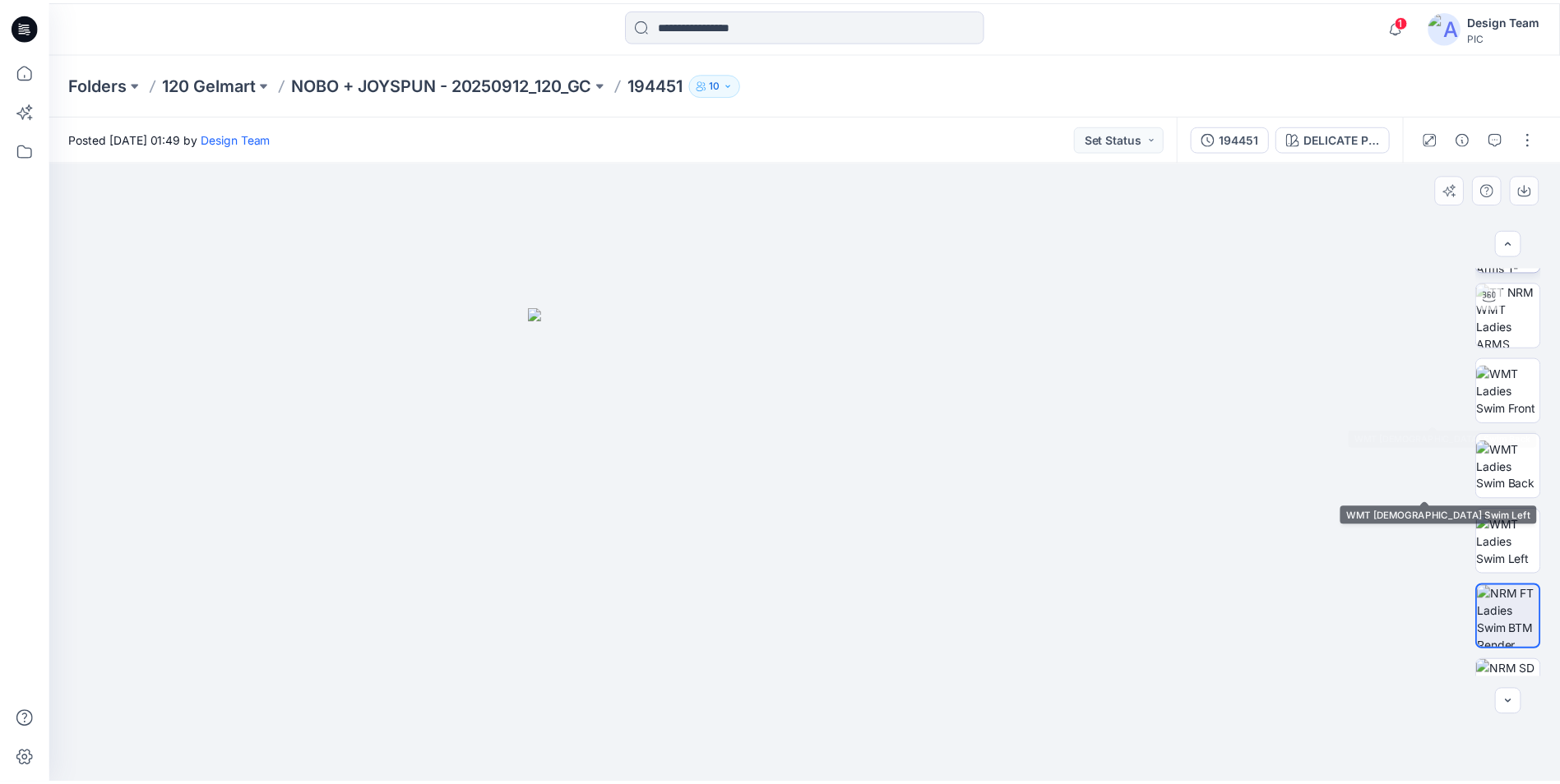
scroll to position [0, 0]
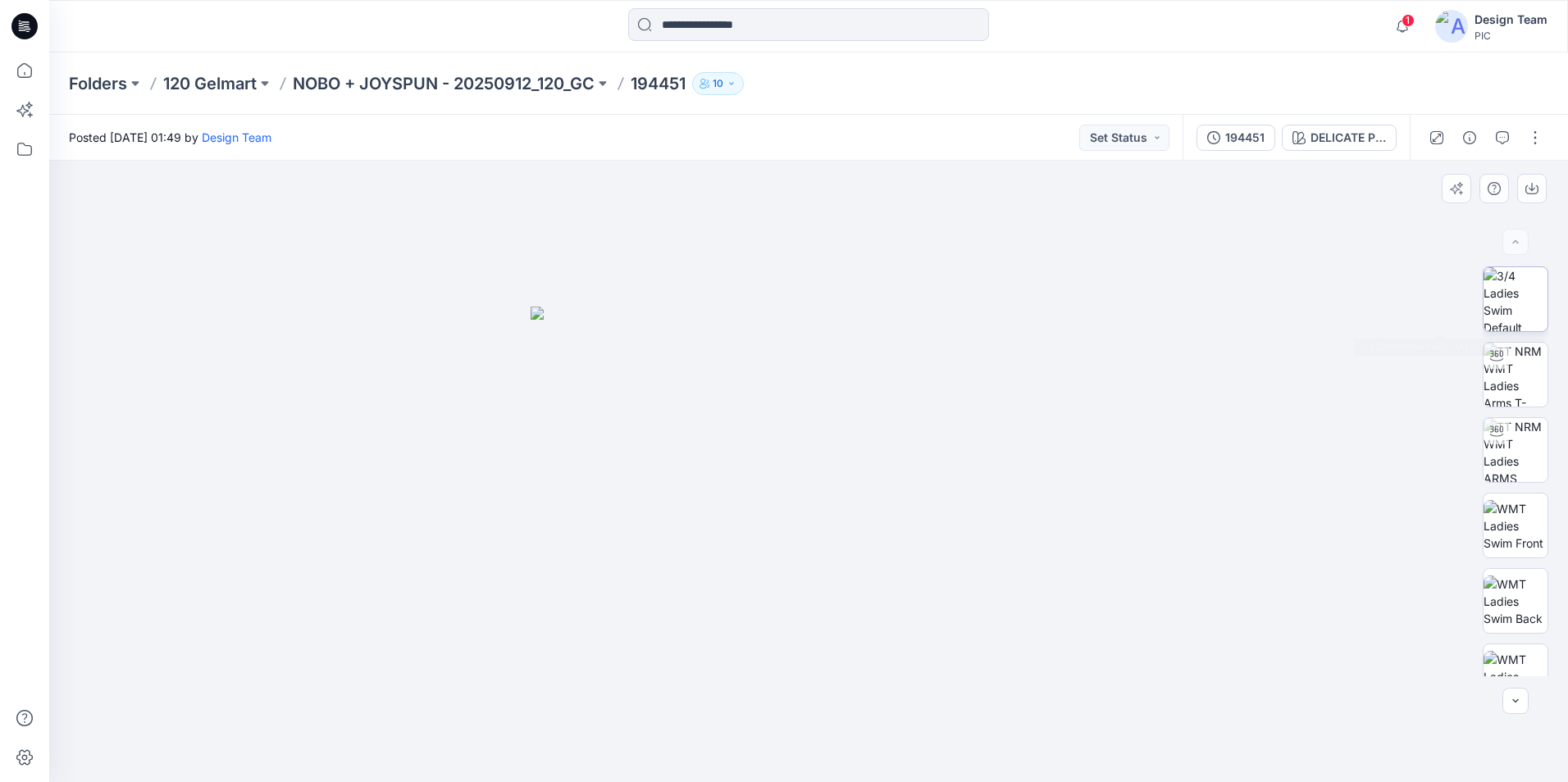
click at [1518, 299] on img at bounding box center [1516, 299] width 64 height 64
click at [25, 66] on icon at bounding box center [24, 70] width 36 height 36
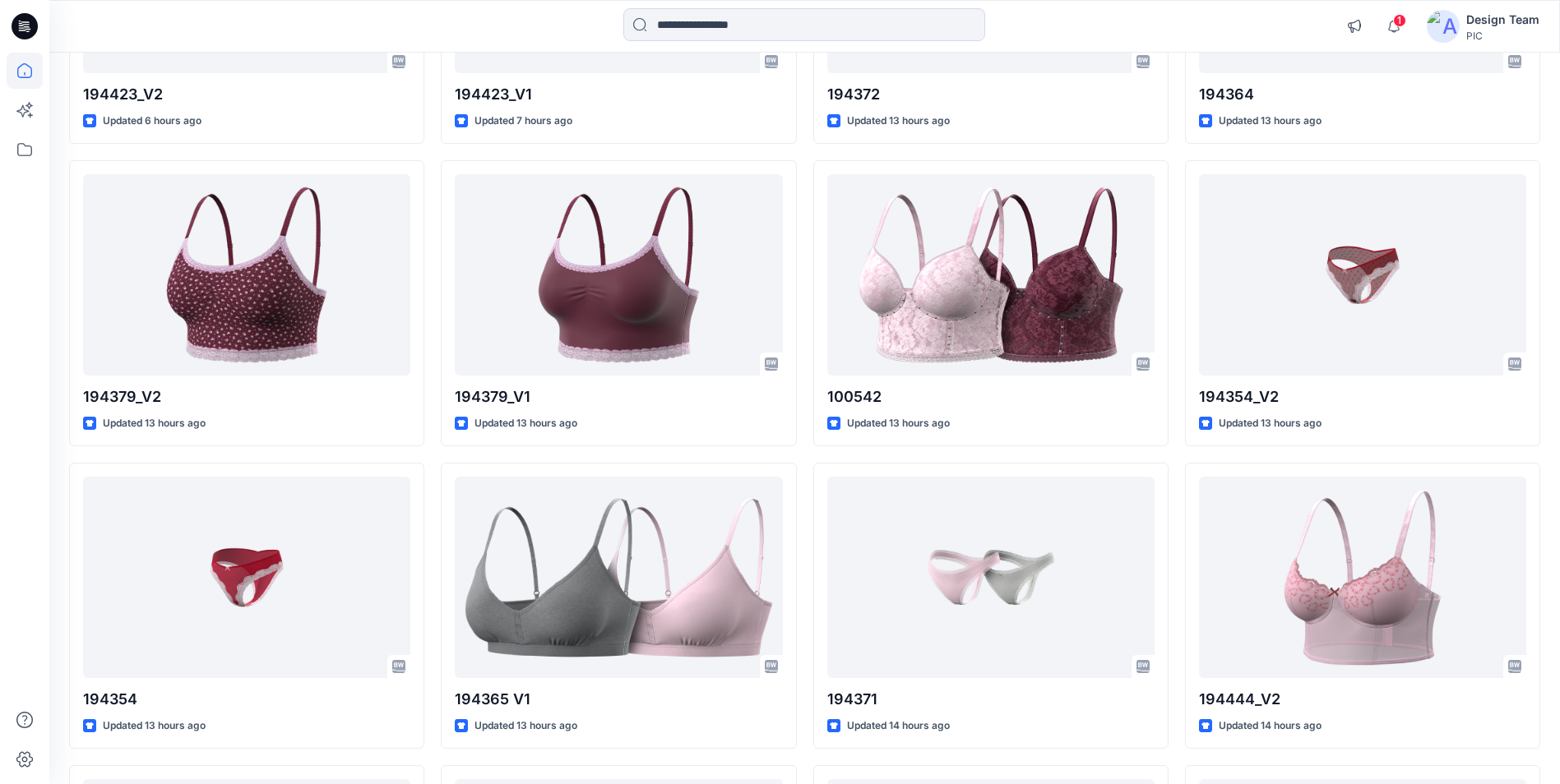
scroll to position [822, 0]
